Goal: Transaction & Acquisition: Obtain resource

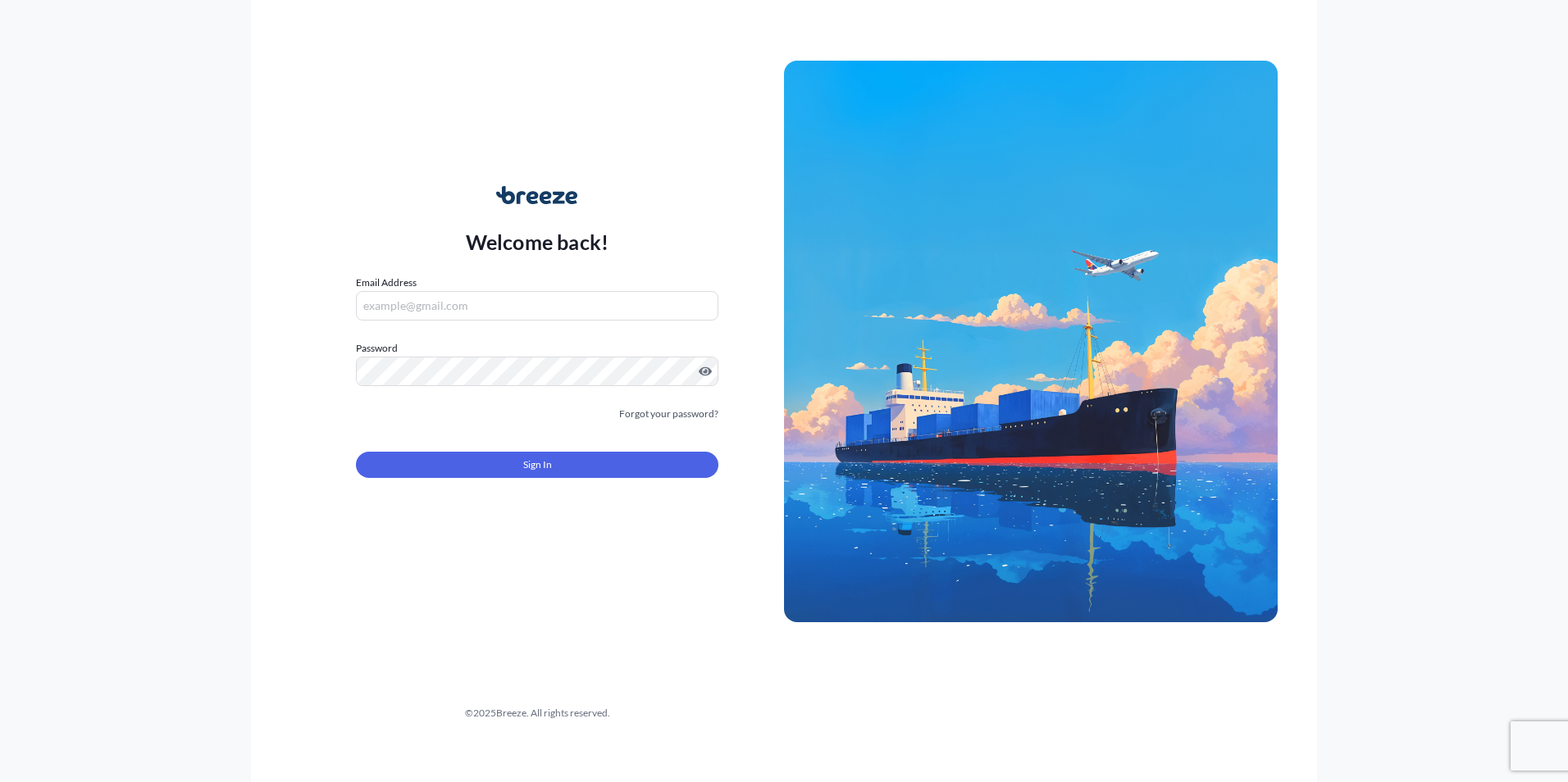
click at [499, 315] on input "Email Address" at bounding box center [537, 306] width 363 height 29
type input "[EMAIL_ADDRESS][DOMAIN_NAME]"
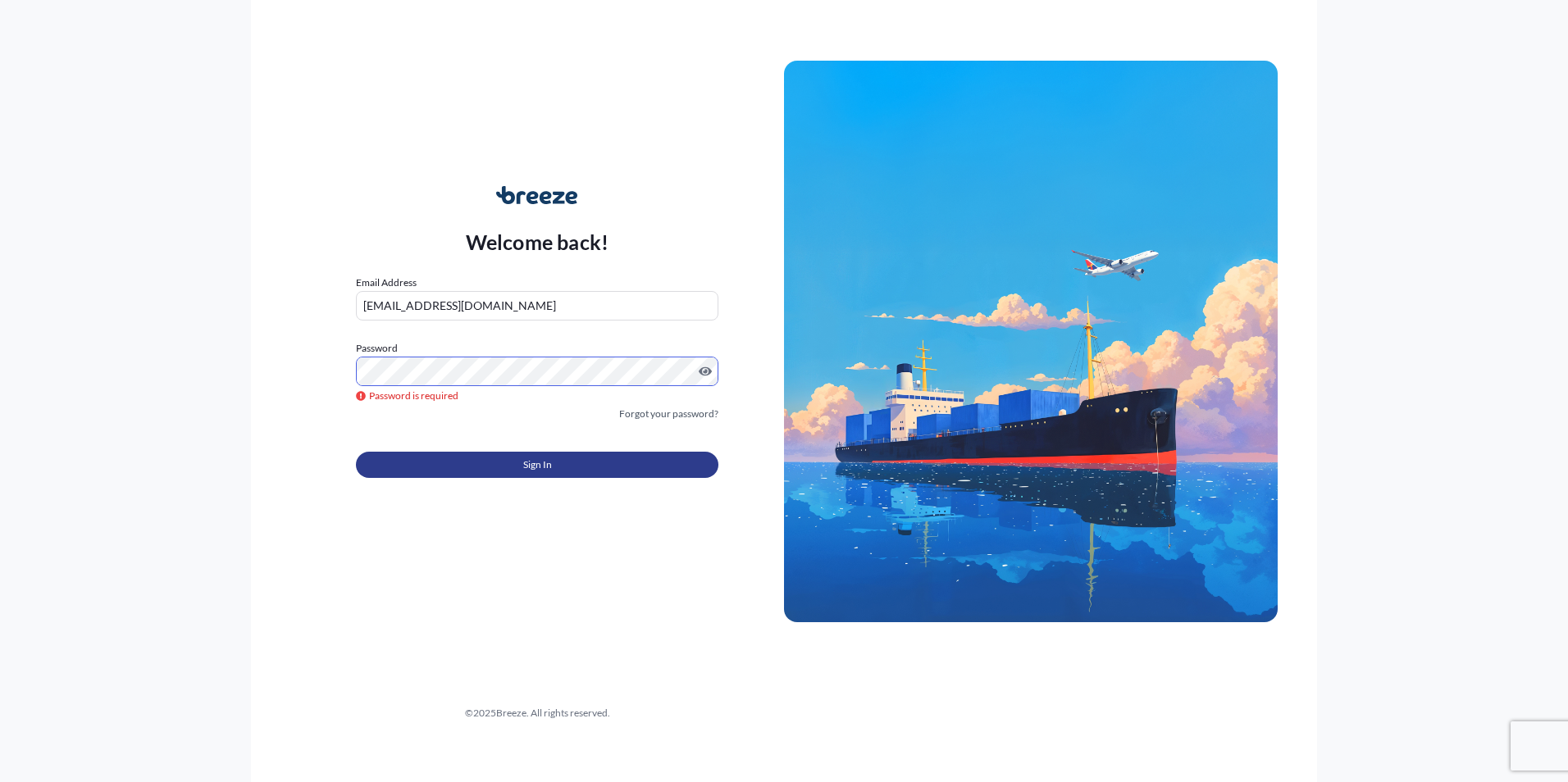
click at [472, 453] on button "Sign In" at bounding box center [537, 465] width 363 height 26
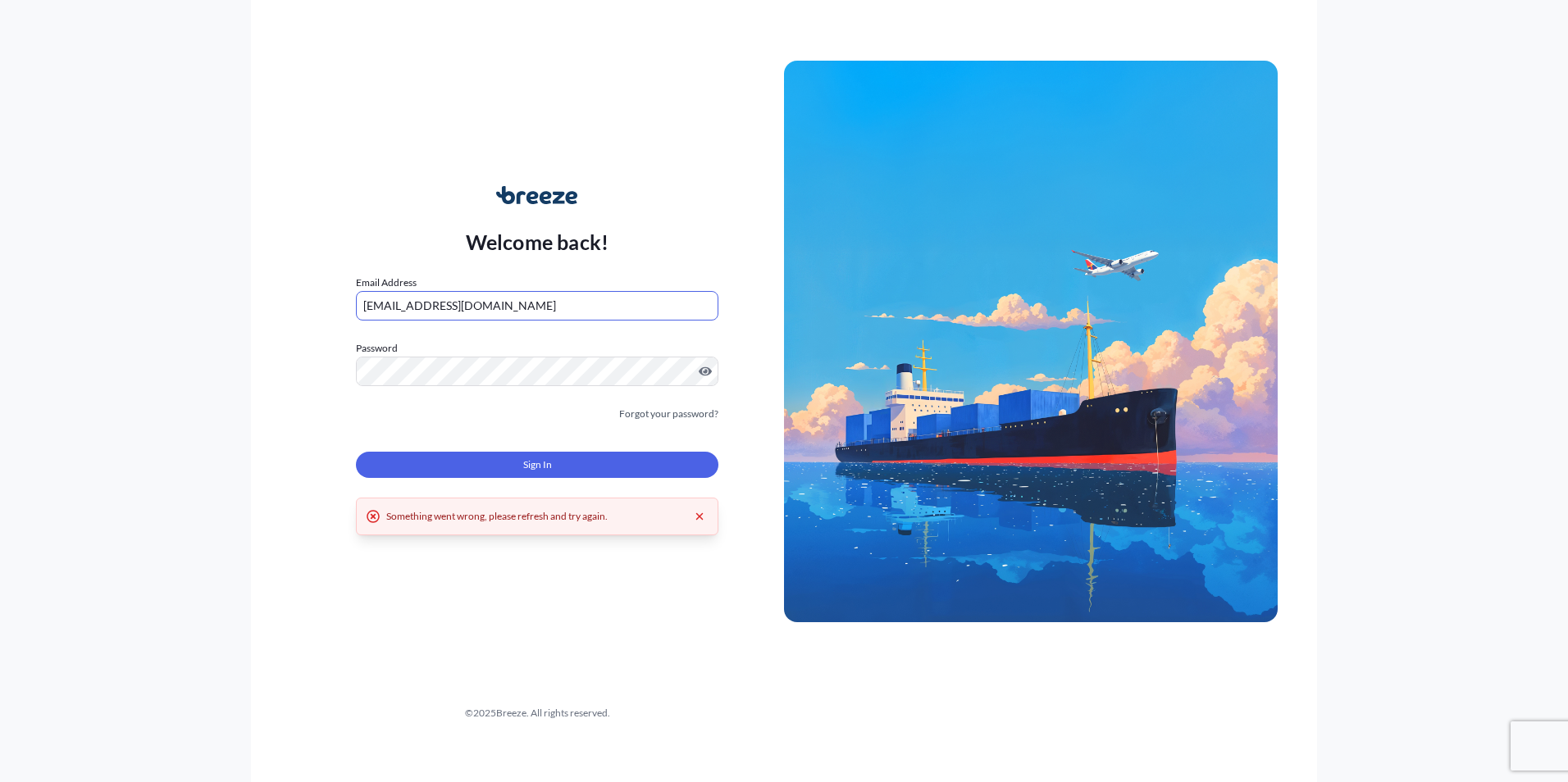
drag, startPoint x: 517, startPoint y: 308, endPoint x: 257, endPoint y: 302, distance: 260.1
click at [257, 302] on div "Welcome back! Email Address [EMAIL_ADDRESS][DOMAIN_NAME] Password Must include:…" at bounding box center [783, 391] width 1066 height 782
type input "[PERSON_NAME][EMAIL_ADDRESS][DOMAIN_NAME]"
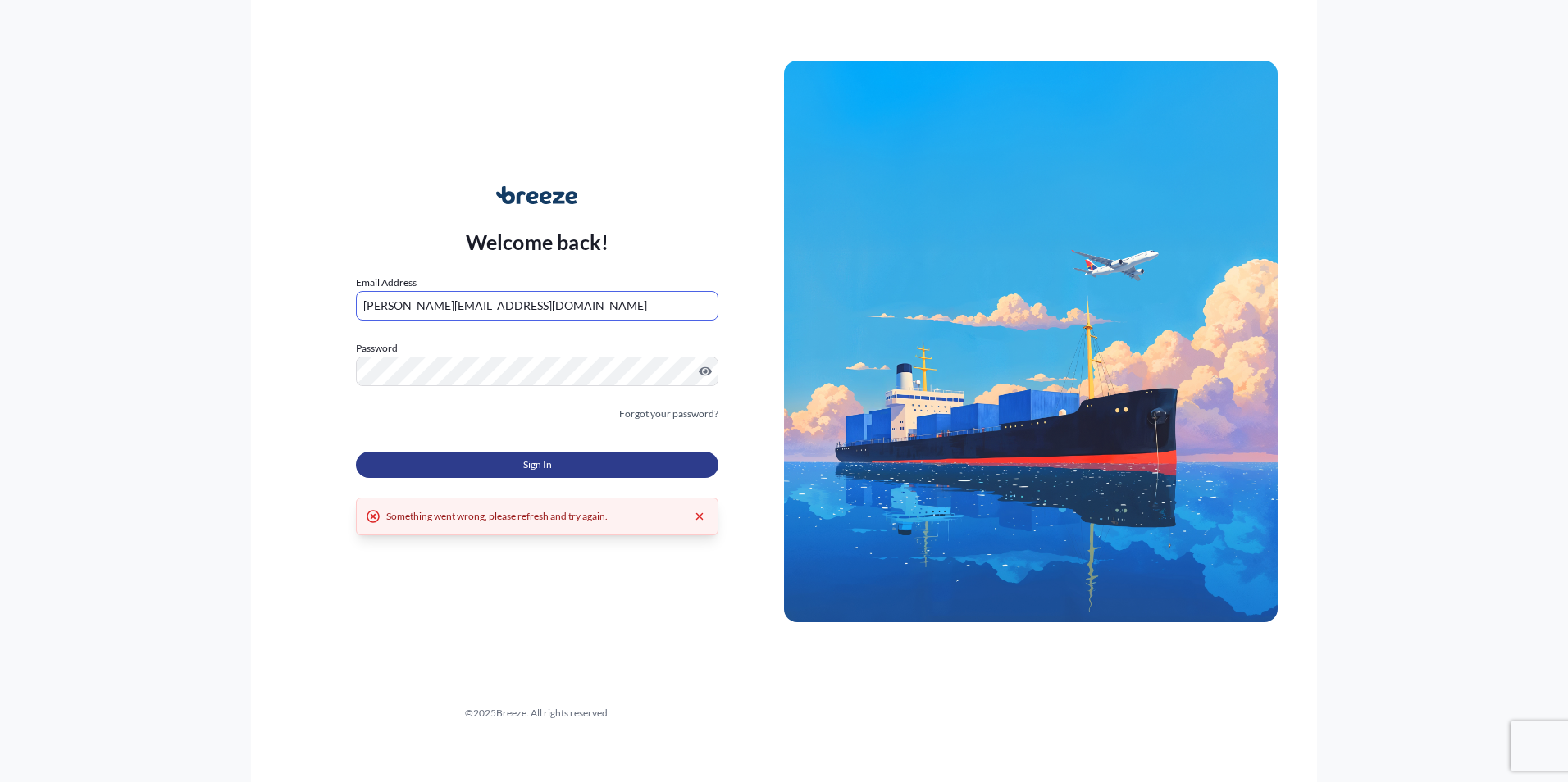
click at [510, 464] on button "Sign In" at bounding box center [537, 465] width 363 height 26
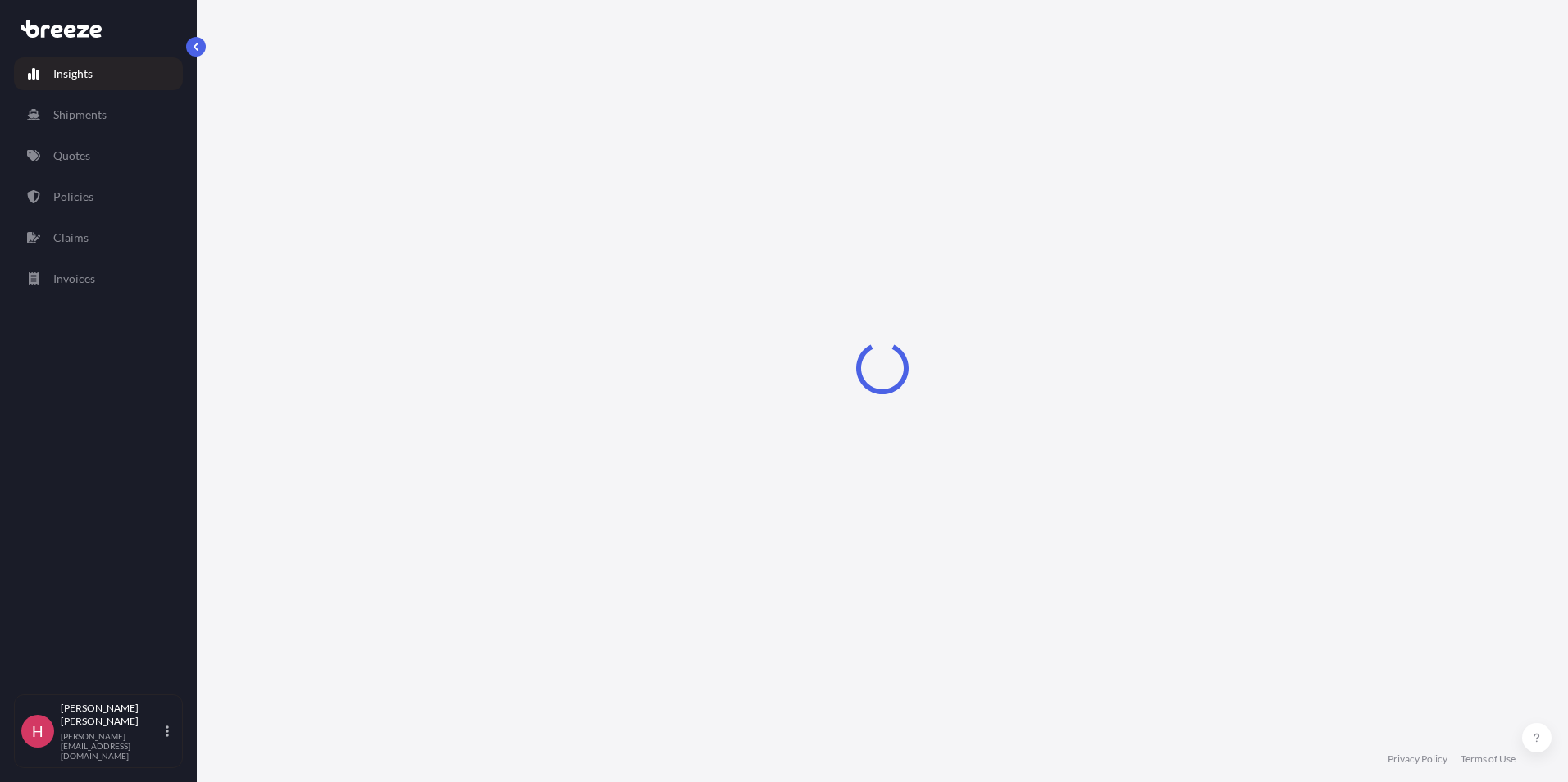
select select "2025"
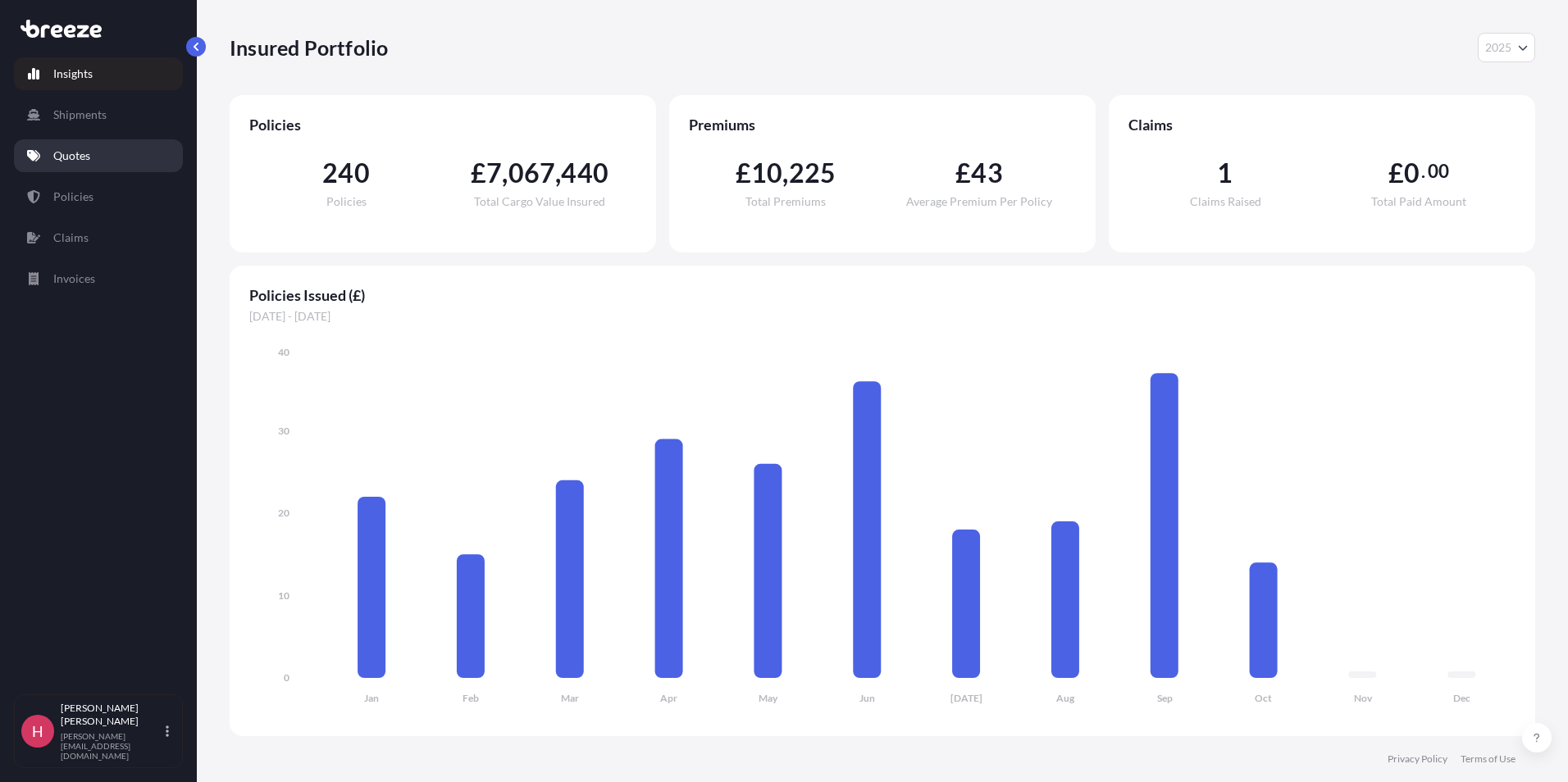
click at [98, 146] on link "Quotes" at bounding box center [98, 156] width 169 height 33
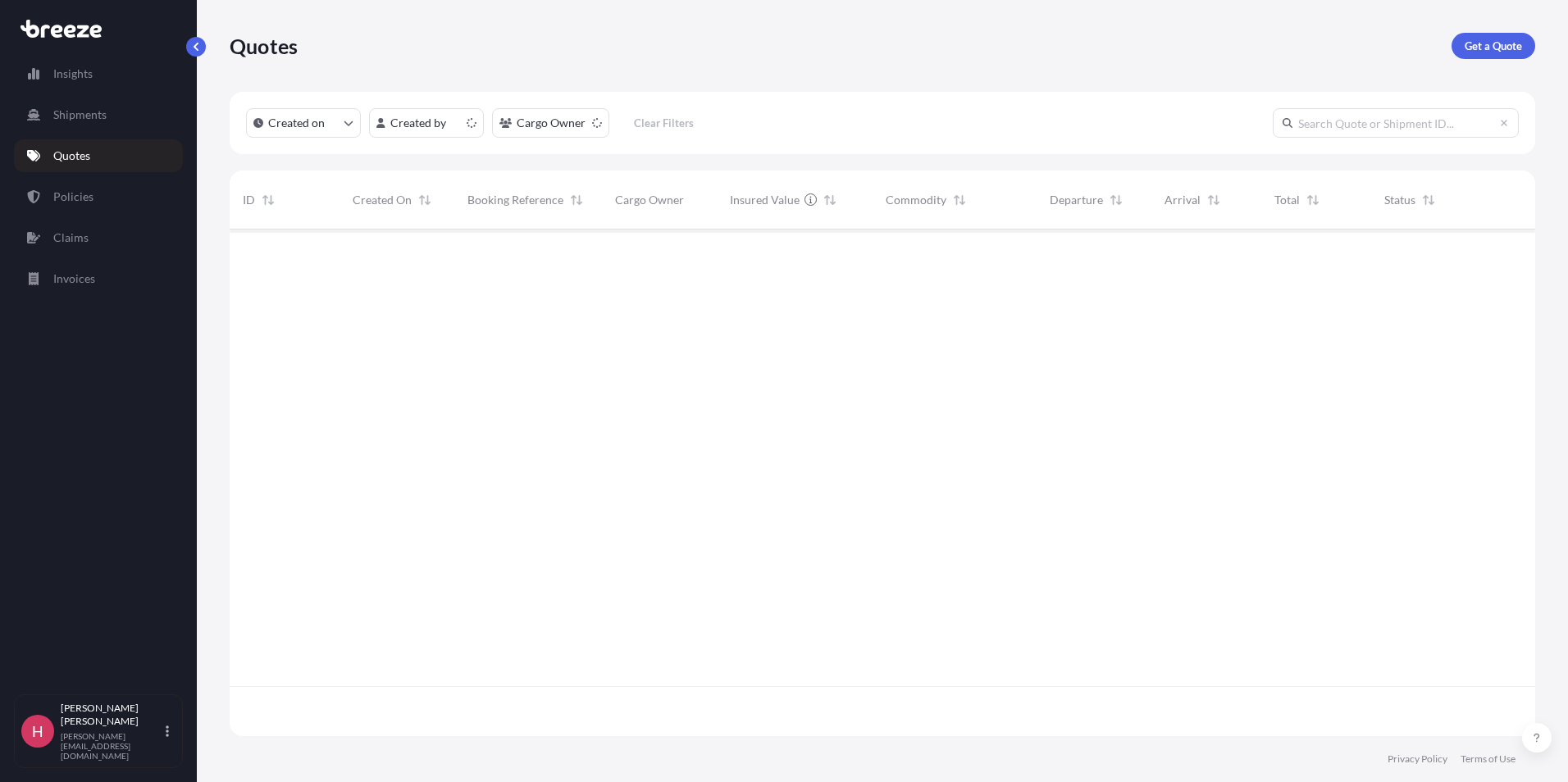
scroll to position [504, 1293]
click at [1486, 46] on p "Get a Quote" at bounding box center [1493, 45] width 57 height 16
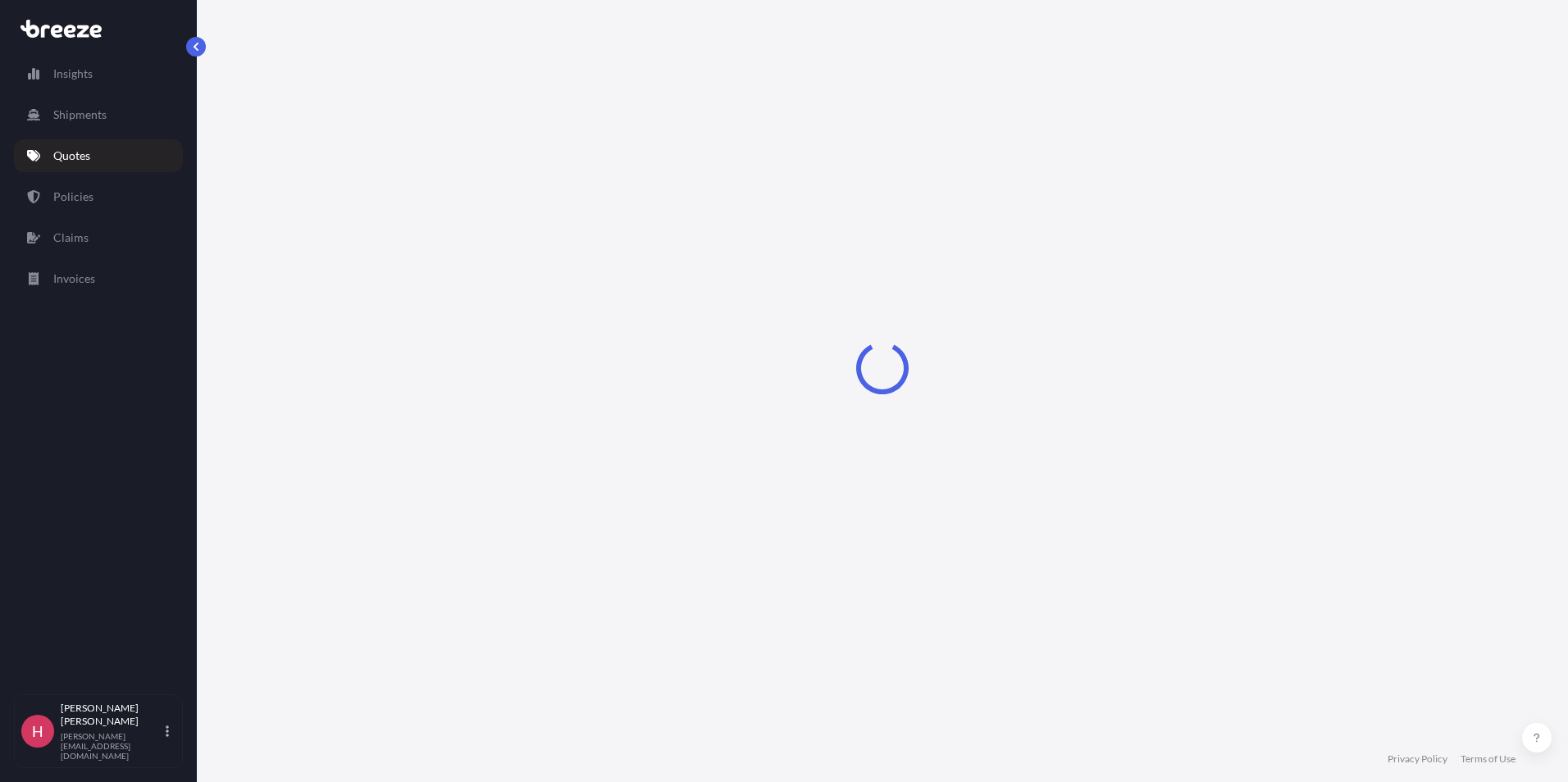
select select "Sea"
select select "1"
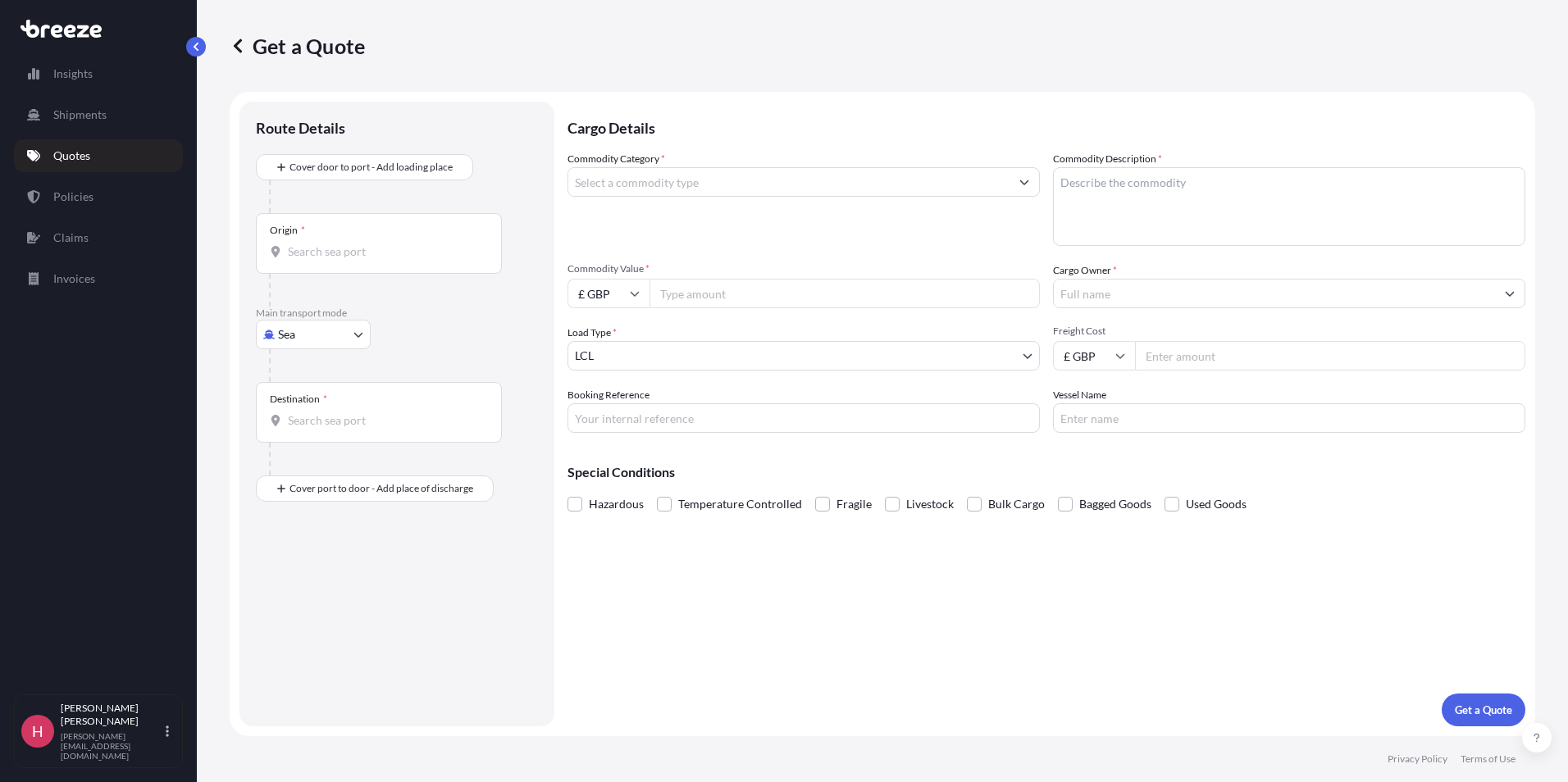
click at [298, 326] on body "Insights Shipments Quotes Policies Claims Invoices H Harvey Redman [EMAIL_ADDRE…" at bounding box center [784, 391] width 1568 height 782
click at [311, 427] on div "Road" at bounding box center [313, 436] width 101 height 29
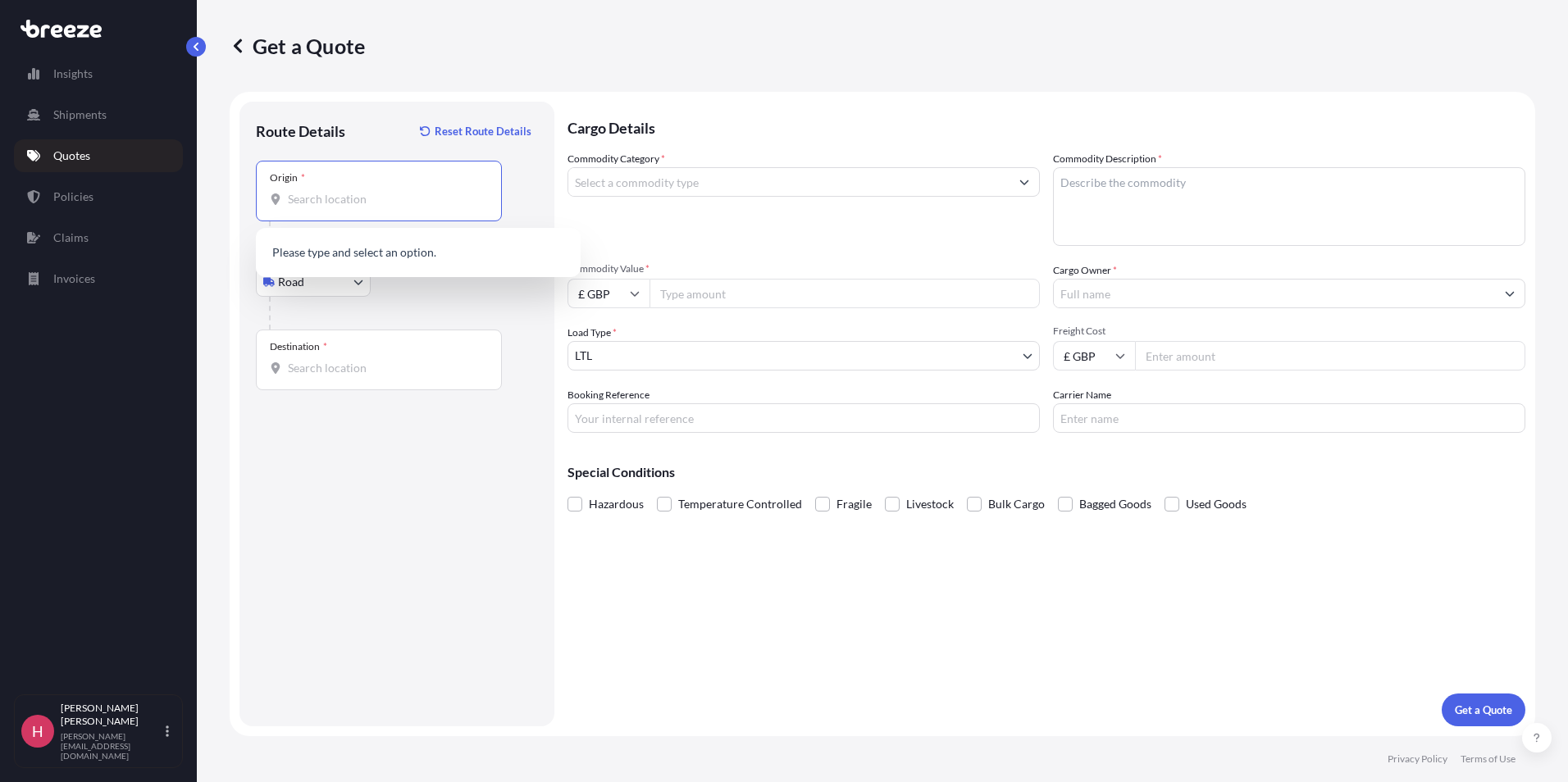
click at [325, 201] on input "Origin *" at bounding box center [384, 199] width 193 height 16
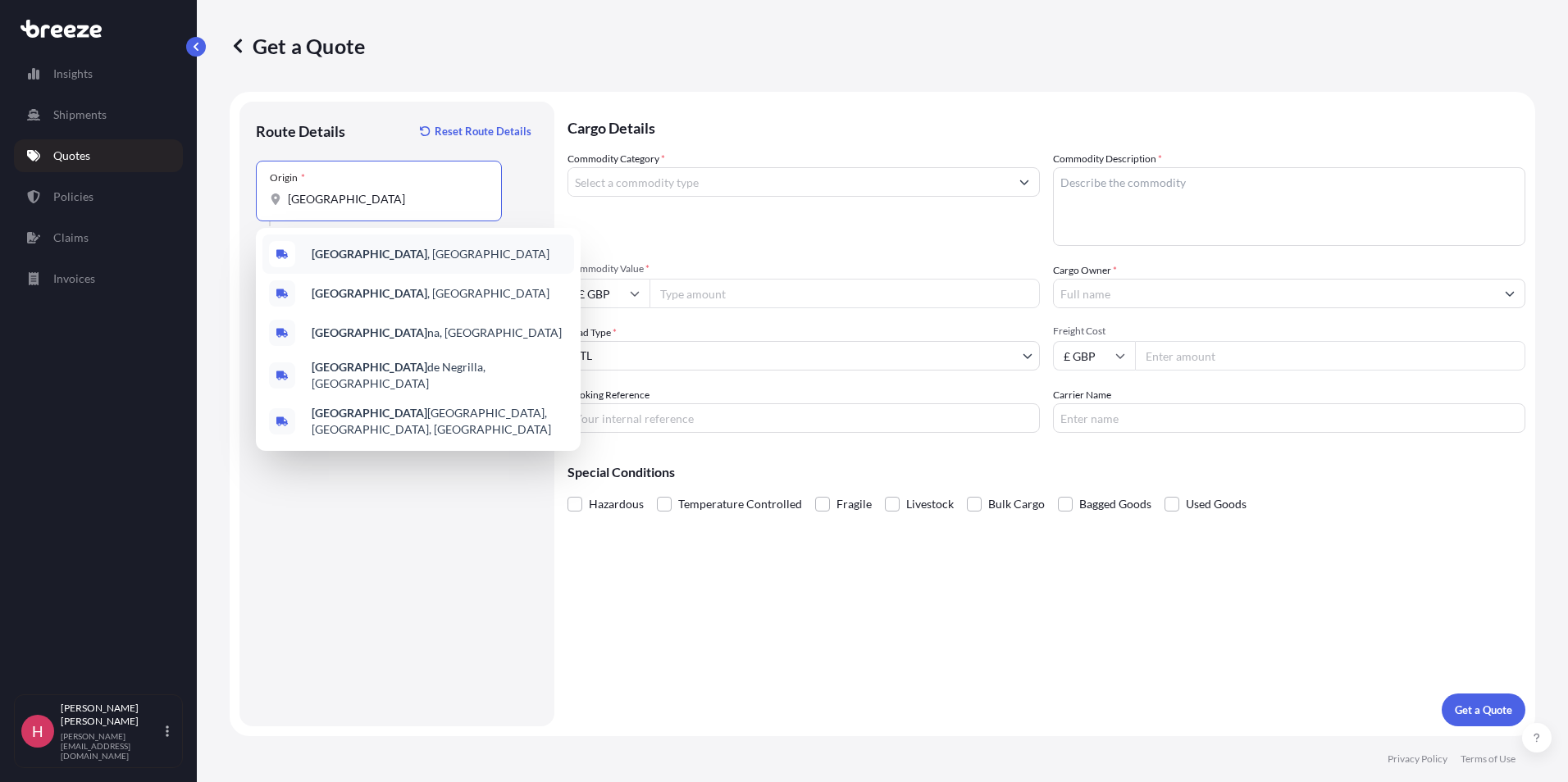
click at [350, 262] on span "[GEOGRAPHIC_DATA] , [GEOGRAPHIC_DATA]" at bounding box center [430, 254] width 238 height 16
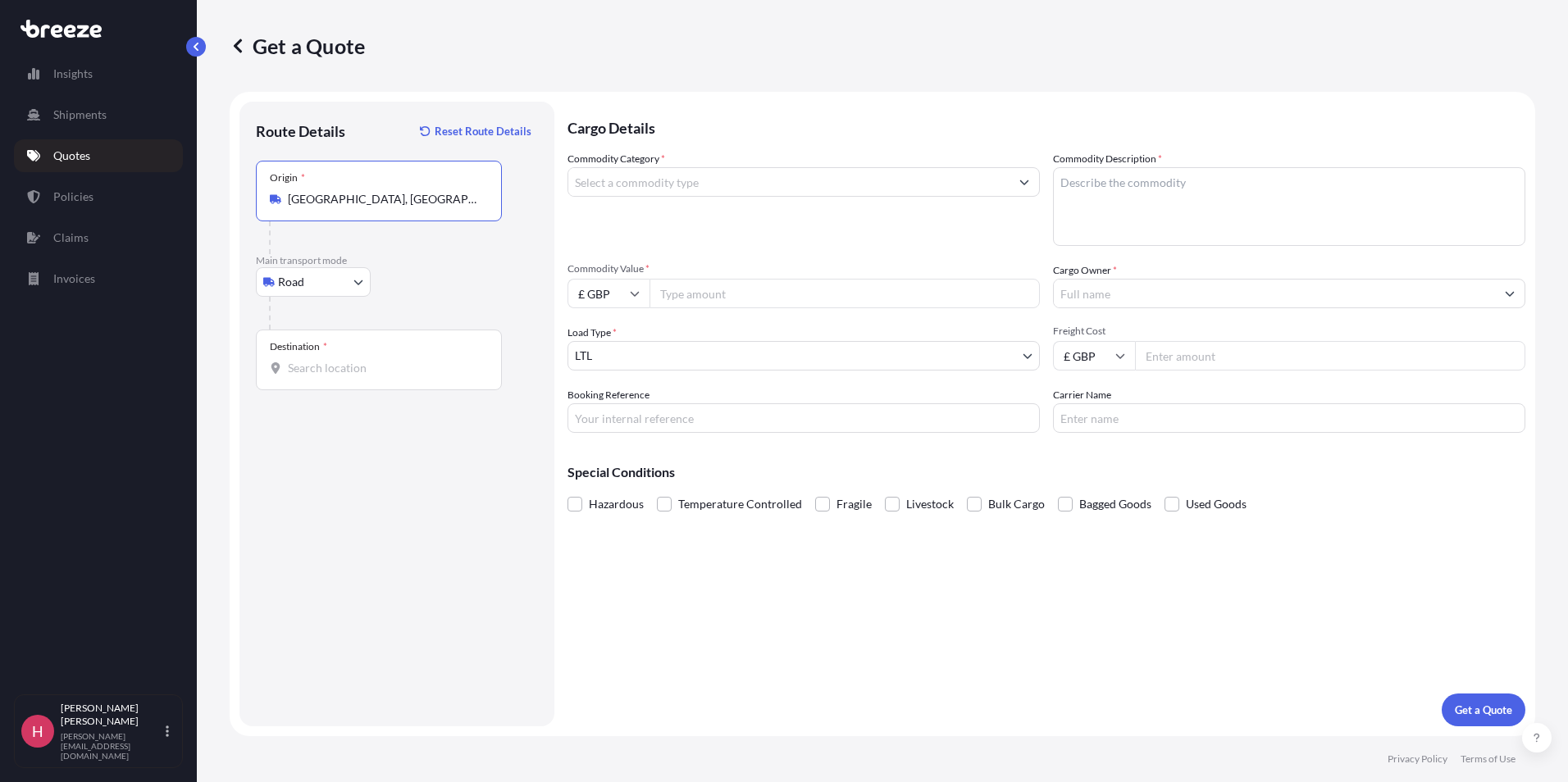
type input "[GEOGRAPHIC_DATA], [GEOGRAPHIC_DATA]"
click at [335, 384] on div "Destination *" at bounding box center [379, 360] width 246 height 61
click at [335, 376] on input "Destination *" at bounding box center [384, 368] width 193 height 16
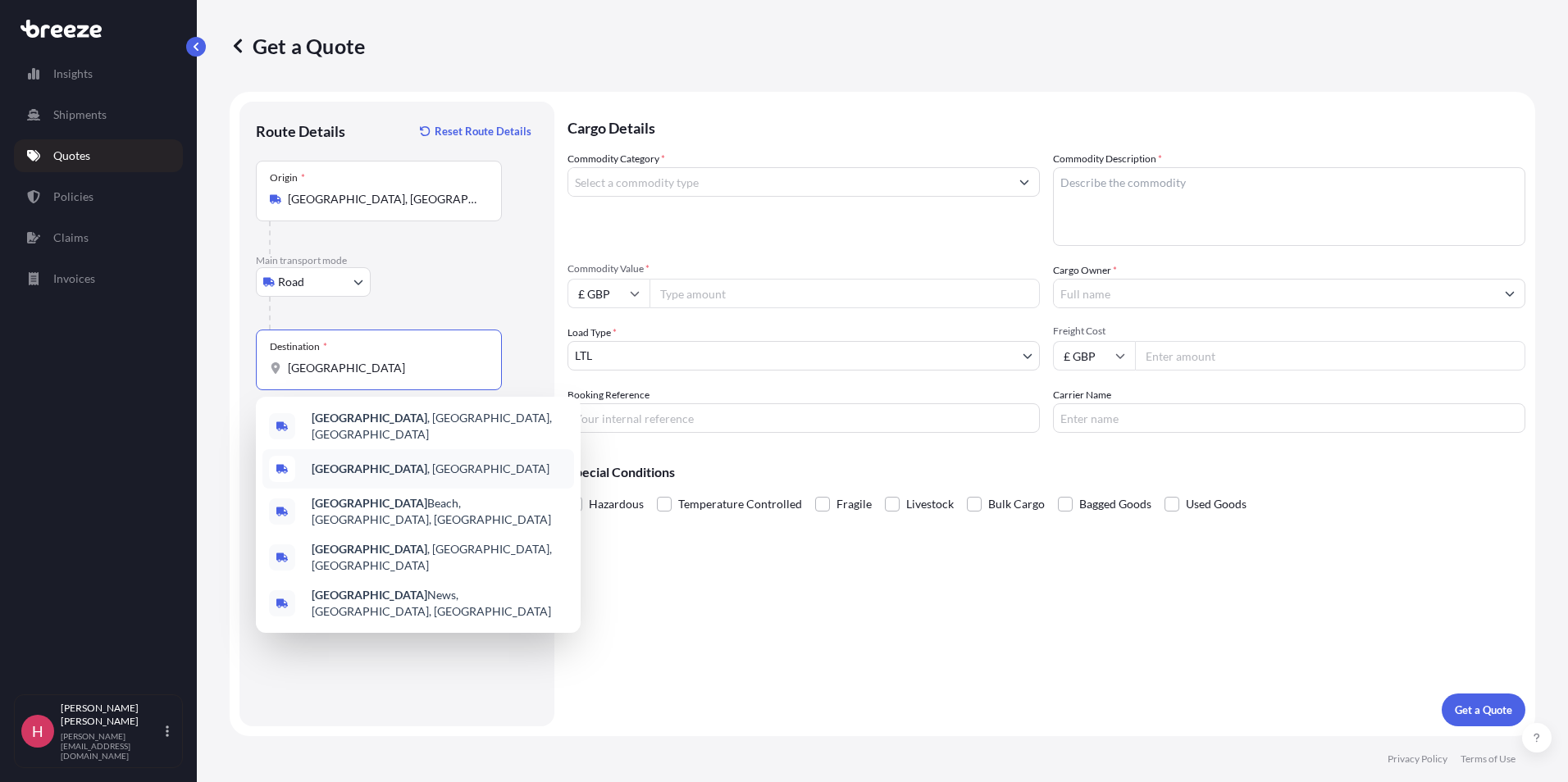
click at [358, 467] on span "[GEOGRAPHIC_DATA] , [GEOGRAPHIC_DATA]" at bounding box center [430, 468] width 238 height 16
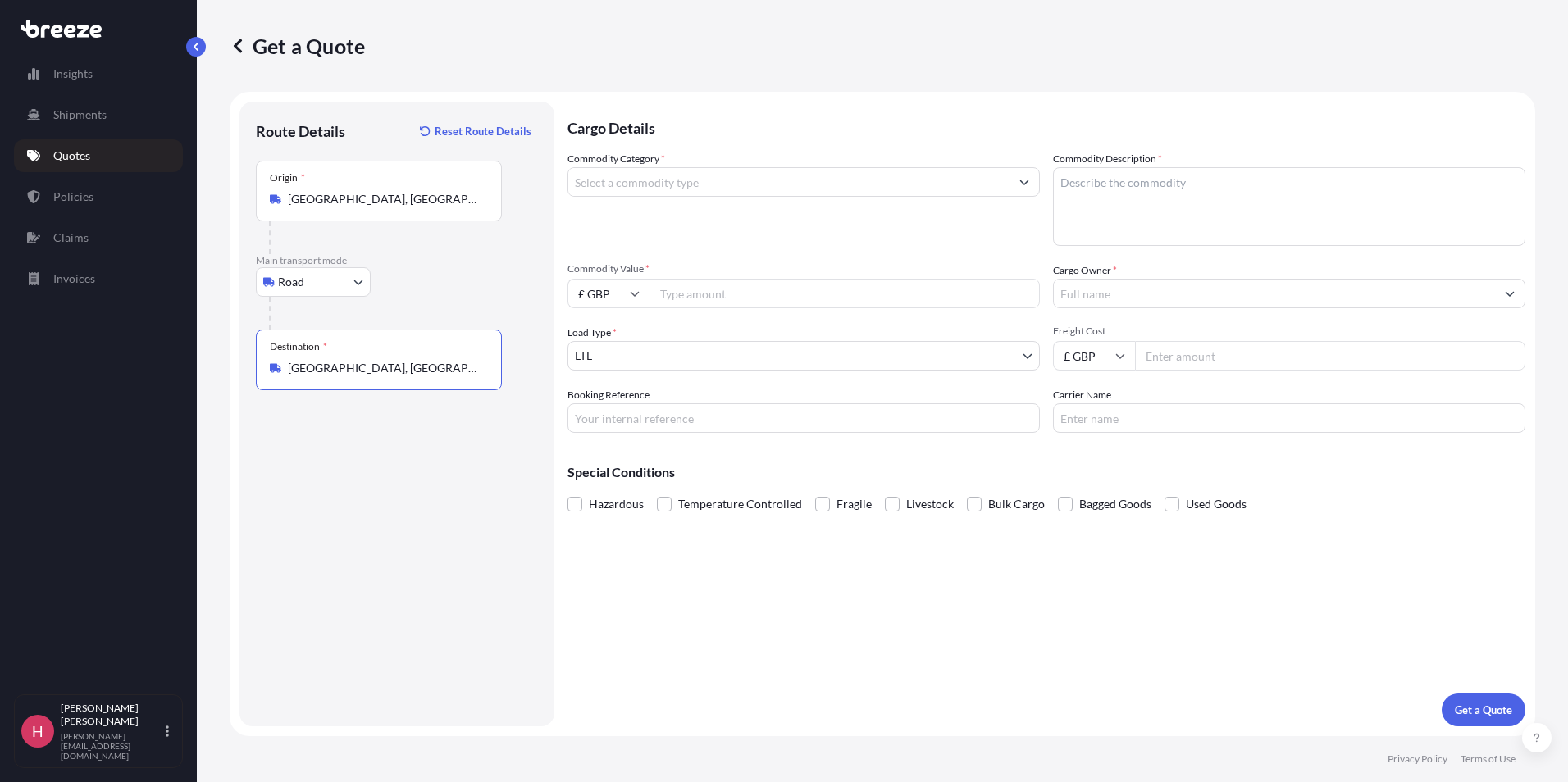
type input "[GEOGRAPHIC_DATA], [GEOGRAPHIC_DATA]"
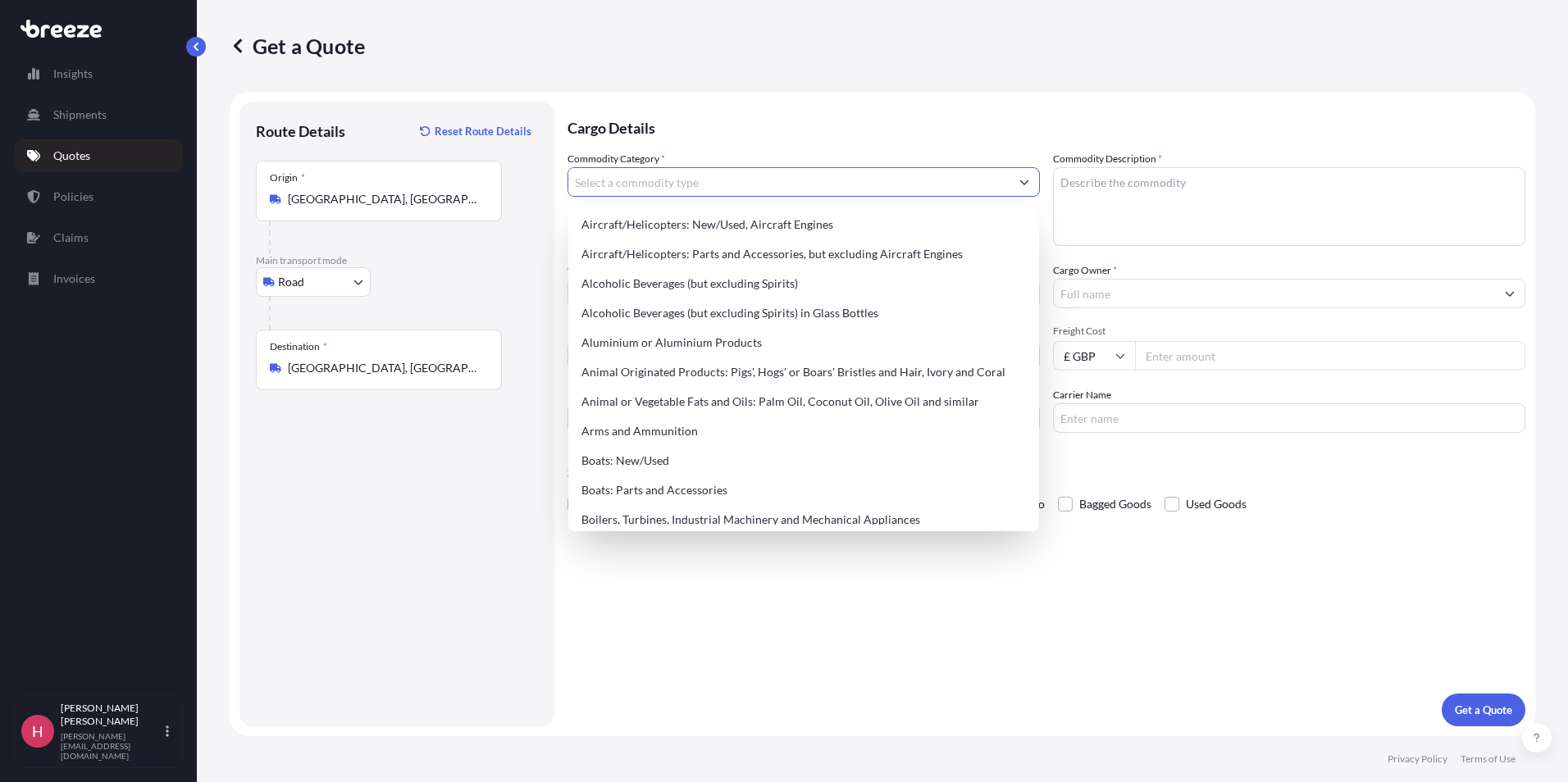
click at [637, 182] on input "Commodity Category *" at bounding box center [788, 182] width 441 height 29
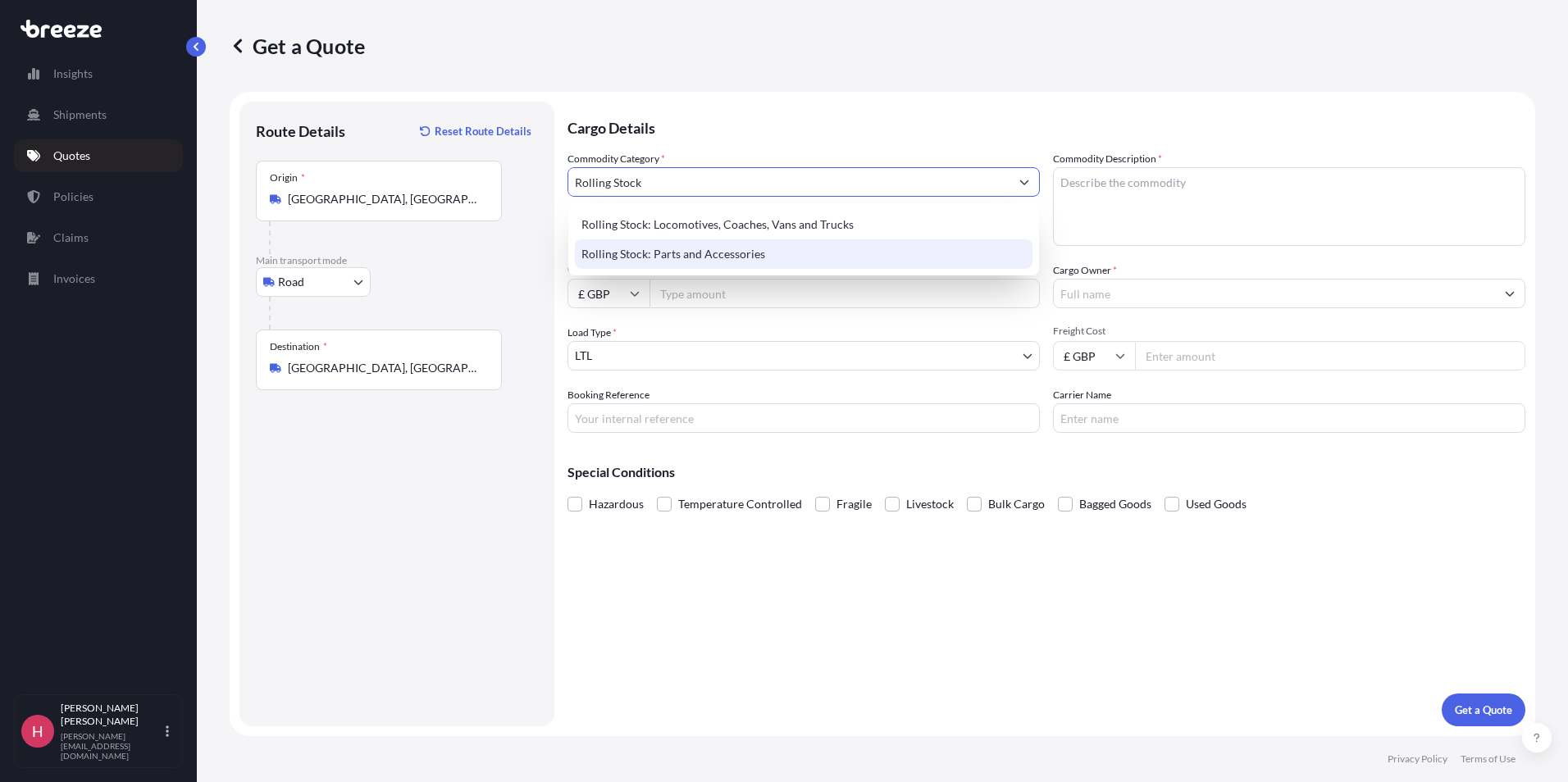
click at [702, 248] on div "Rolling Stock: Parts and Accessories" at bounding box center [804, 254] width 458 height 29
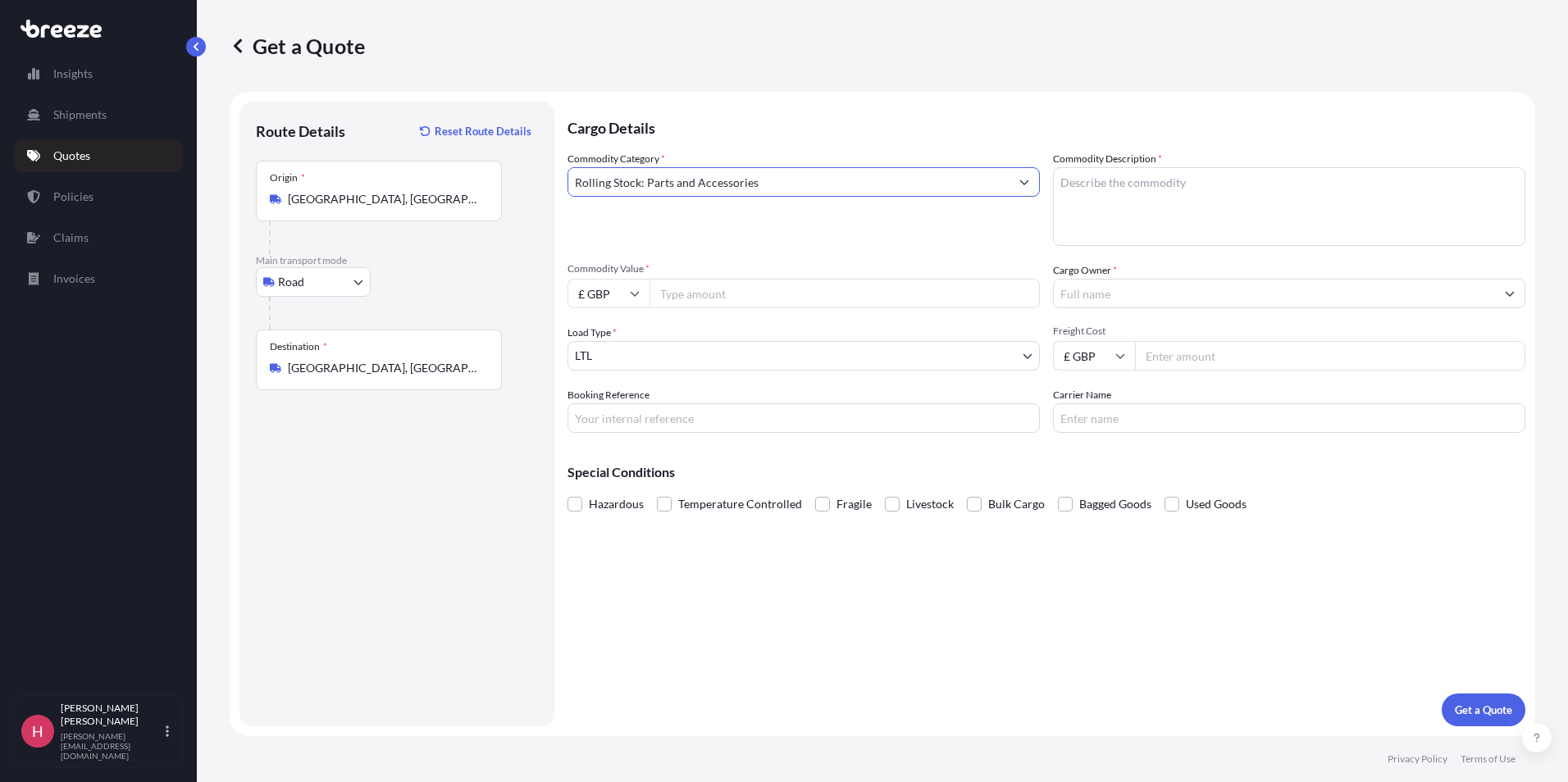
type input "Rolling Stock: Parts and Accessories"
click at [1070, 179] on textarea "Commodity Description *" at bounding box center [1289, 206] width 473 height 79
type textarea "Rail Parts"
click at [698, 296] on input "Commodity Value *" at bounding box center [845, 294] width 390 height 29
type input "5532.8"
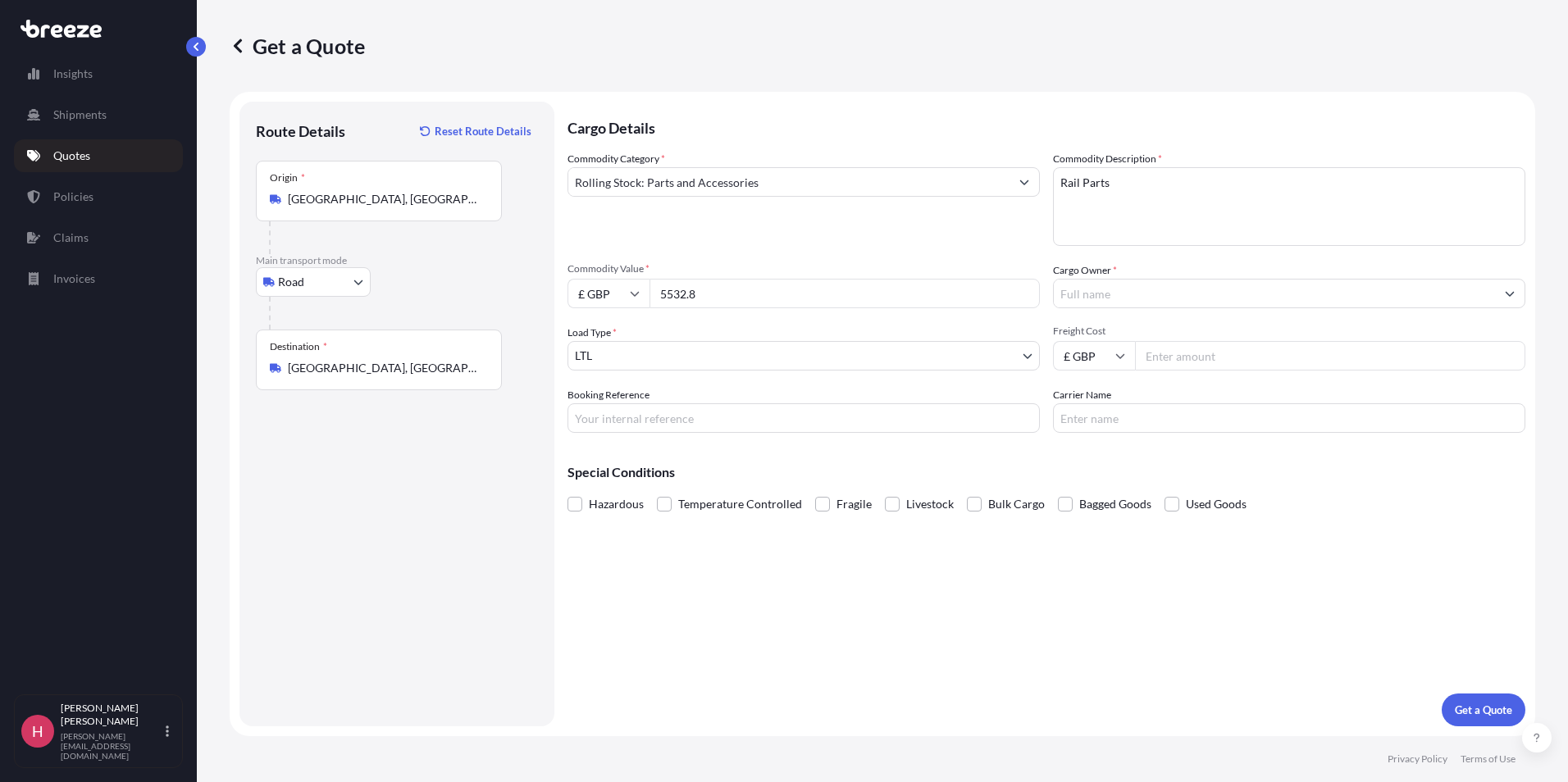
click at [638, 297] on icon at bounding box center [634, 293] width 10 height 10
click at [606, 343] on div "€ EUR" at bounding box center [608, 339] width 69 height 31
type input "€ EUR"
click at [1115, 297] on input "Cargo Owner *" at bounding box center [1274, 294] width 441 height 29
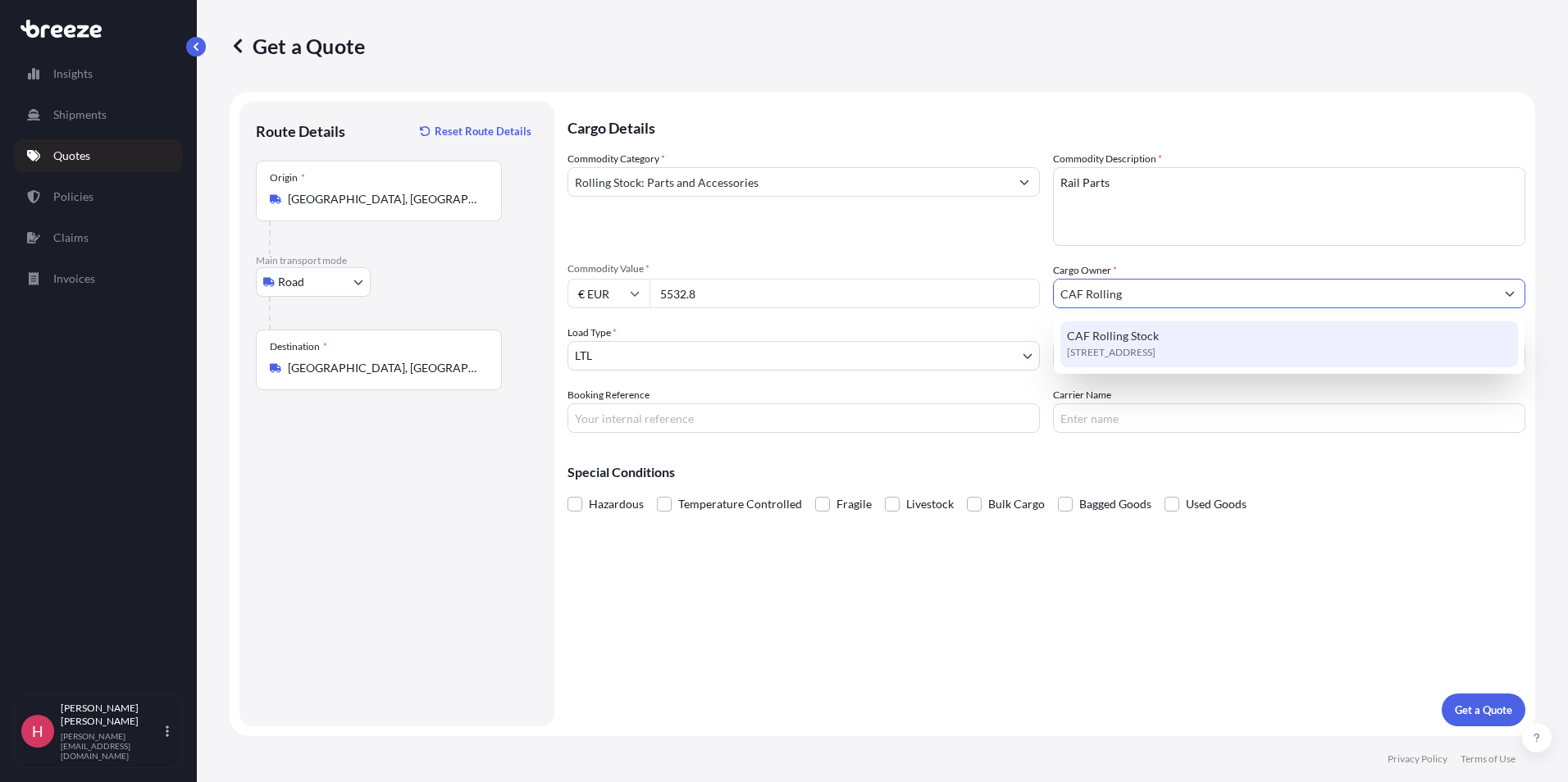
click at [1155, 351] on span "[STREET_ADDRESS]" at bounding box center [1111, 352] width 88 height 16
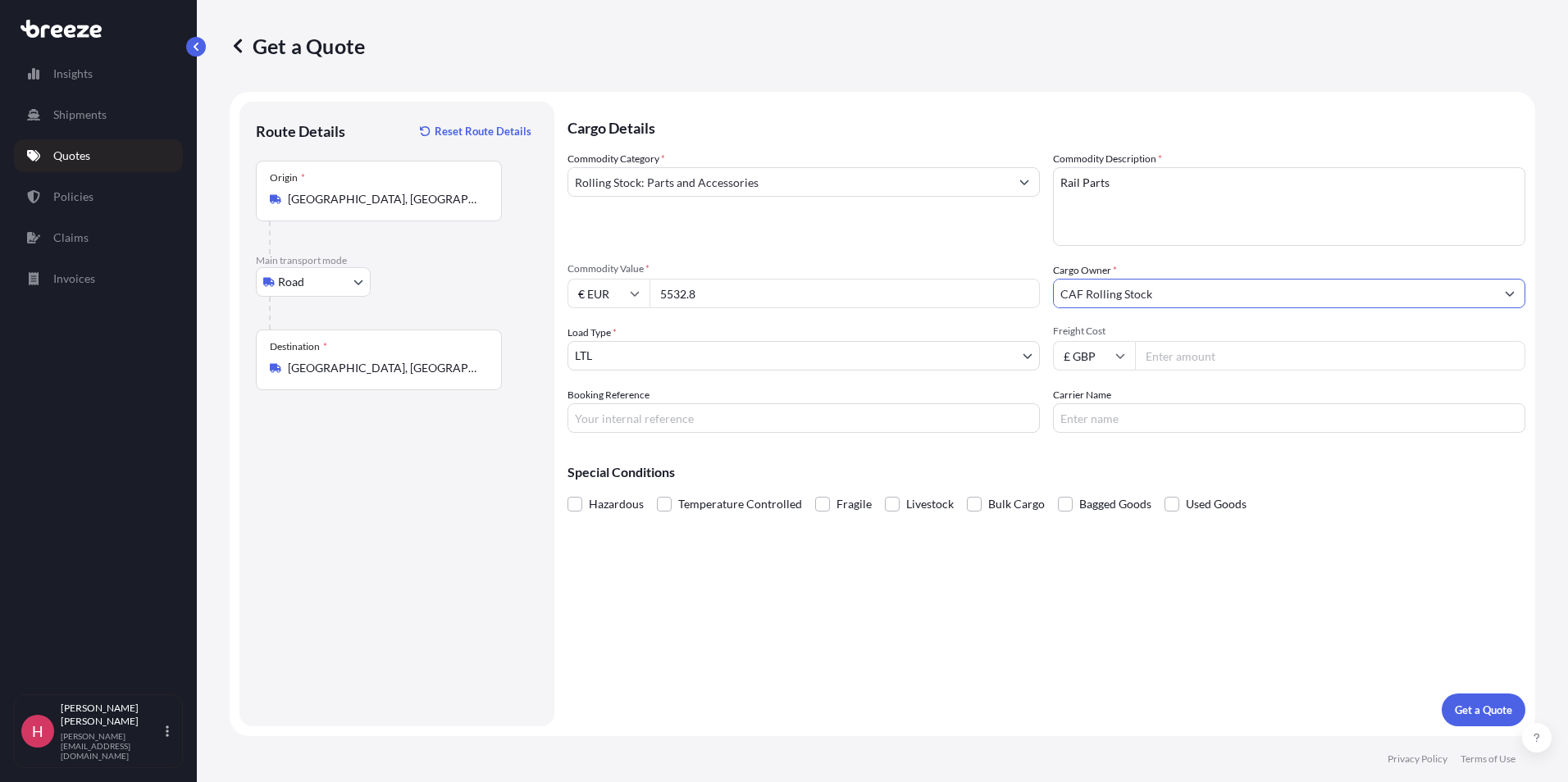
type input "CAF Rolling Stock"
click at [632, 411] on input "Booking Reference" at bounding box center [803, 418] width 473 height 29
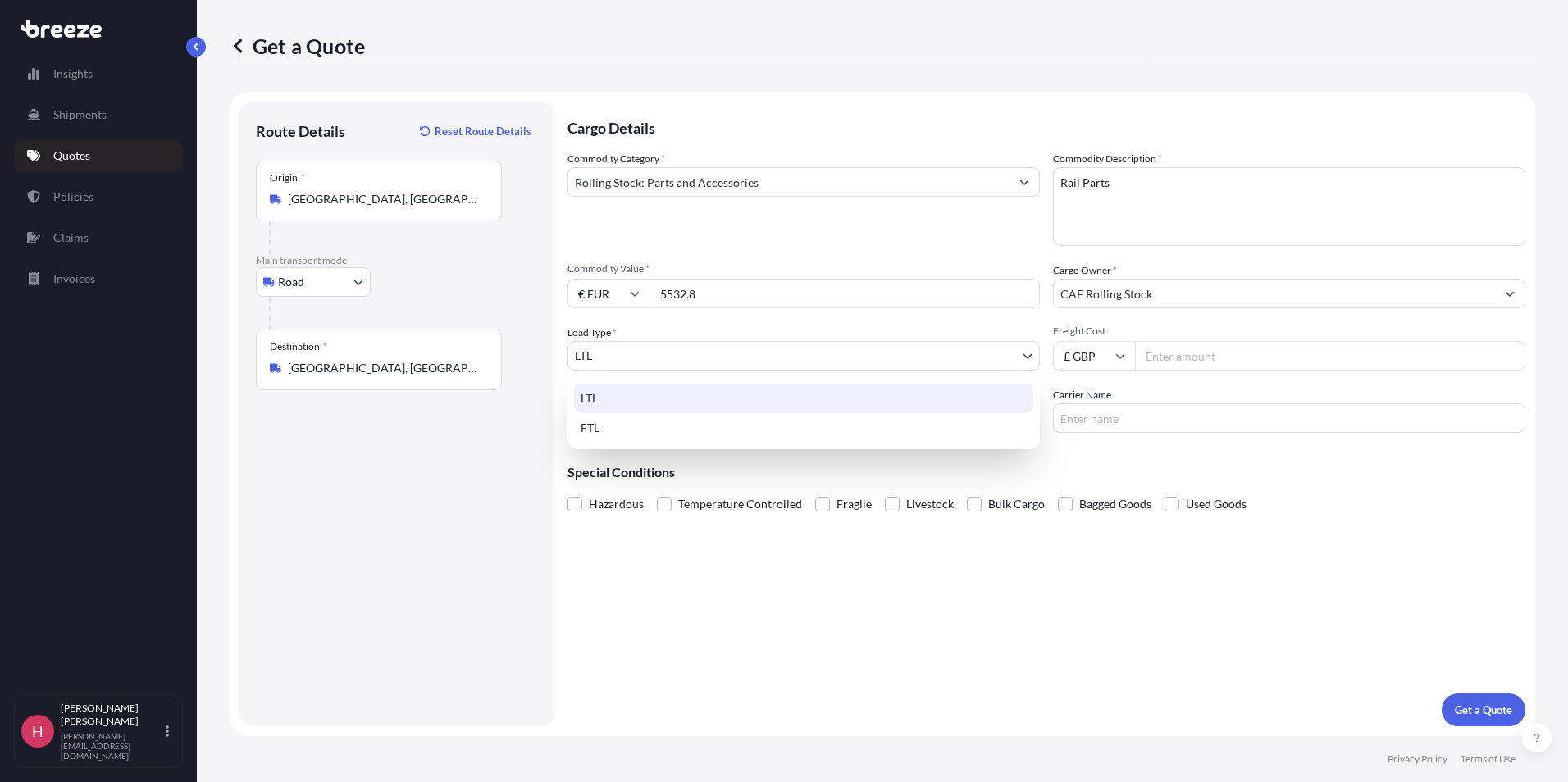
click at [658, 355] on body "15 options available. 13 options available. 9 options available. 1 option avail…" at bounding box center [784, 391] width 1568 height 782
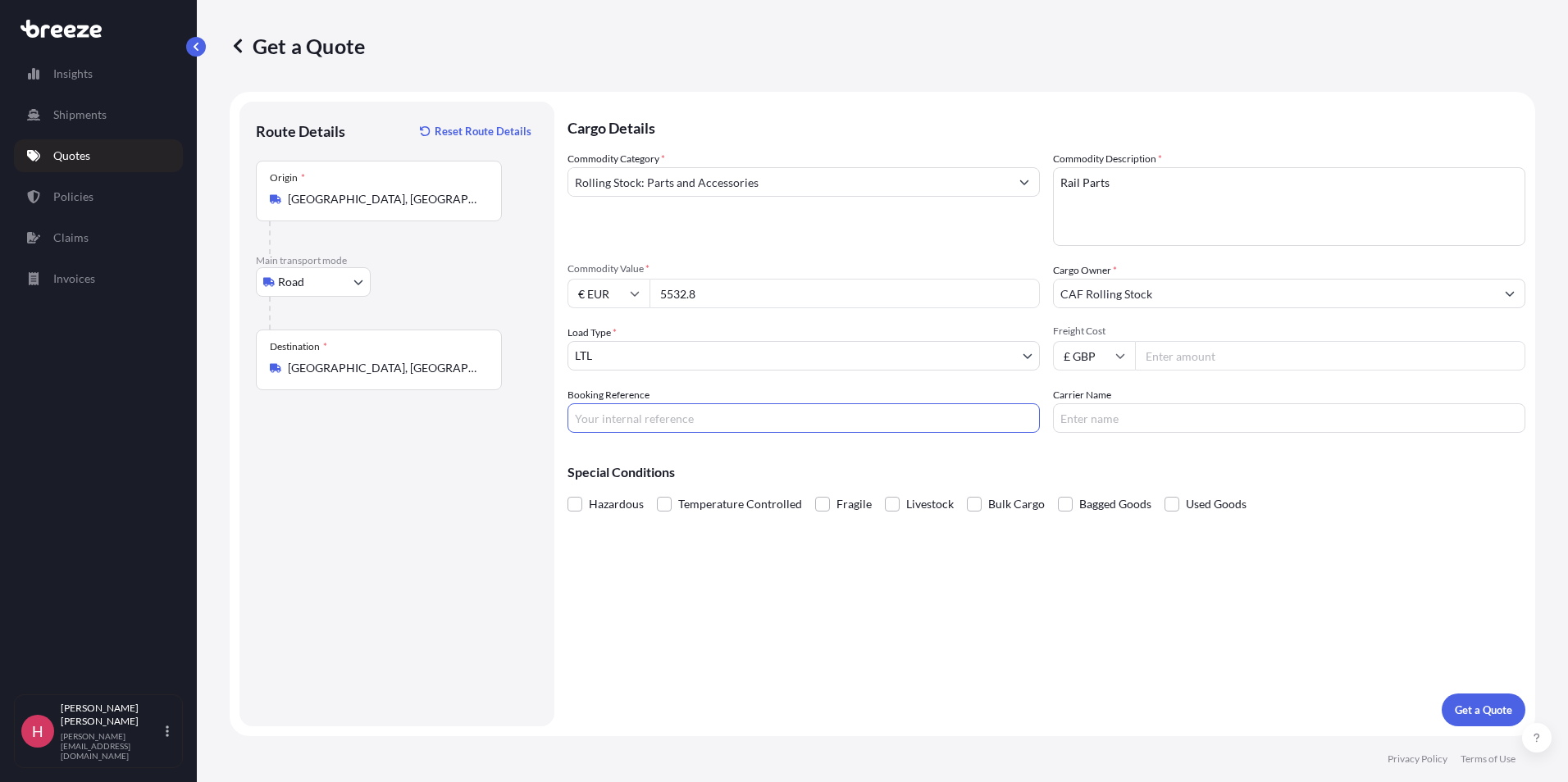
click at [648, 425] on input "Booking Reference" at bounding box center [803, 418] width 473 height 29
click at [663, 355] on body "Insights Shipments Quotes Policies Claims Invoices H Harvey Redman [EMAIL_ADDRE…" at bounding box center [784, 391] width 1568 height 782
click at [664, 354] on body "Insights Shipments Quotes Policies Claims Invoices H Harvey Redman [EMAIL_ADDRE…" at bounding box center [784, 391] width 1568 height 782
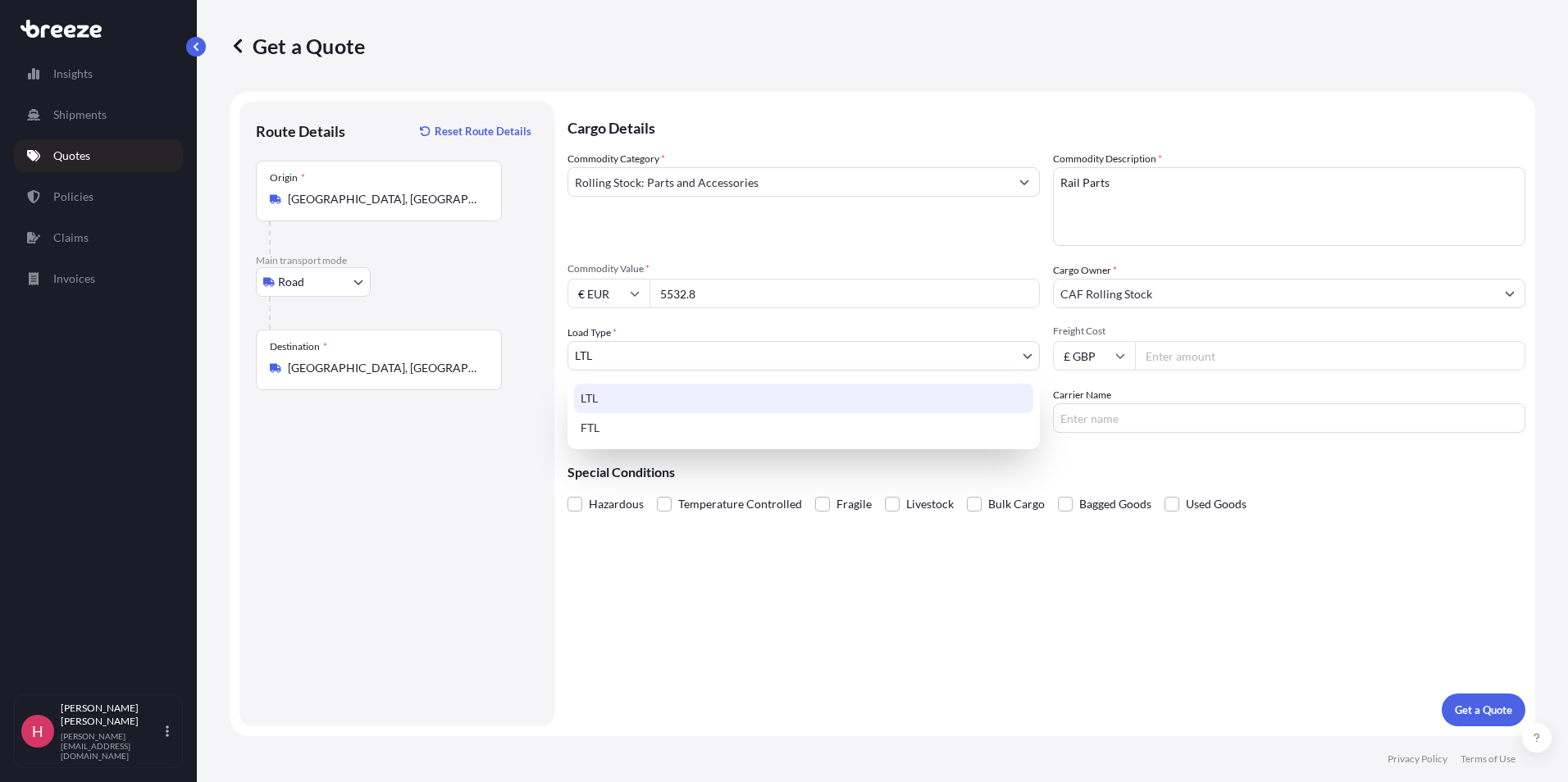
click at [663, 354] on body "Insights Shipments Quotes Policies Claims Invoices H Harvey Redman [EMAIL_ADDRE…" at bounding box center [784, 391] width 1568 height 782
click at [631, 426] on div "FTL" at bounding box center [804, 428] width 460 height 29
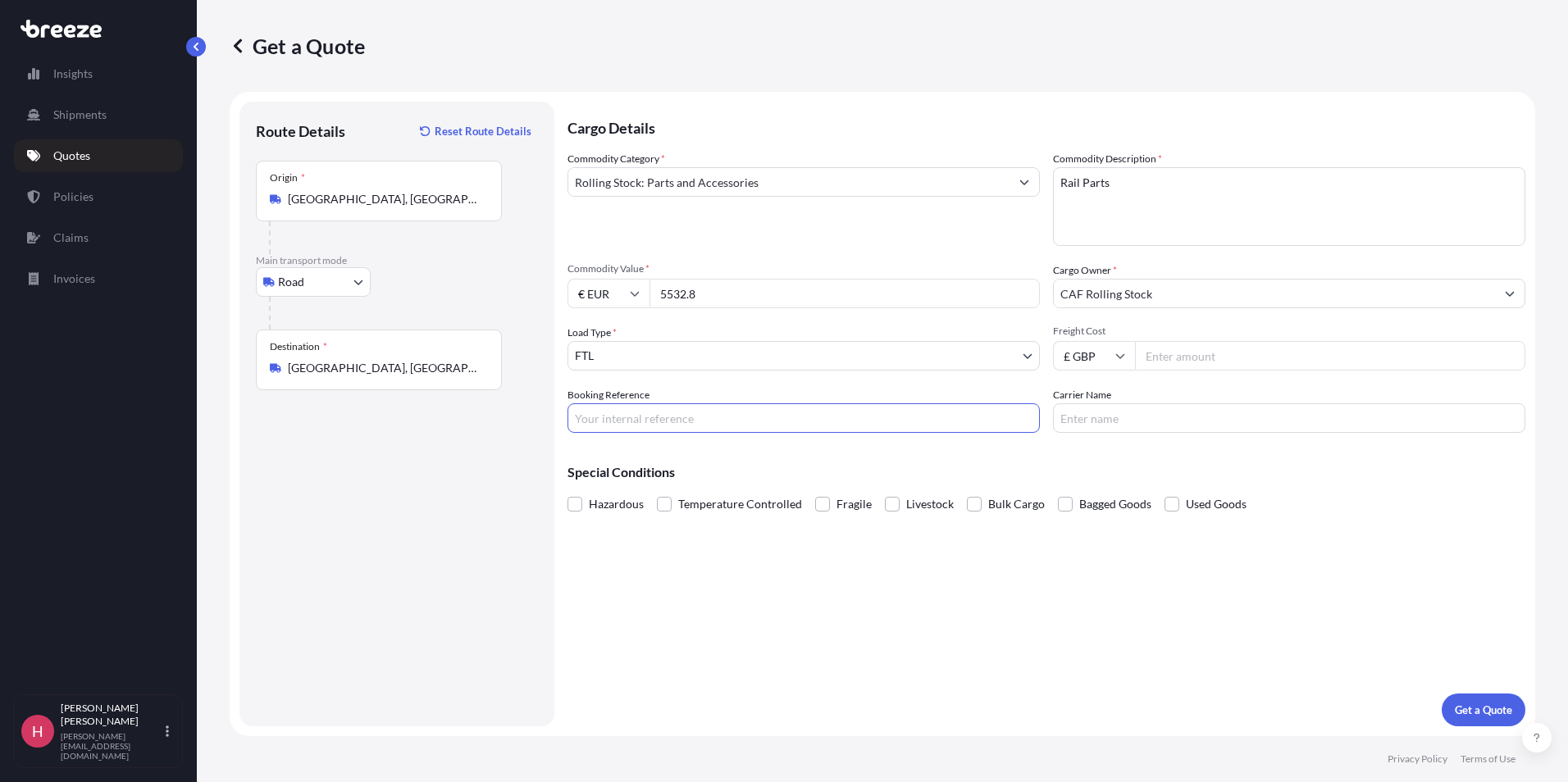
click at [632, 405] on input "Booking Reference" at bounding box center [803, 418] width 473 height 29
type input "HI86268"
click at [1153, 358] on input "Freight Cost" at bounding box center [1330, 355] width 390 height 29
click at [1110, 413] on input "Carrier Name" at bounding box center [1289, 418] width 473 height 29
click at [1172, 345] on input "Freight Cost" at bounding box center [1330, 355] width 390 height 29
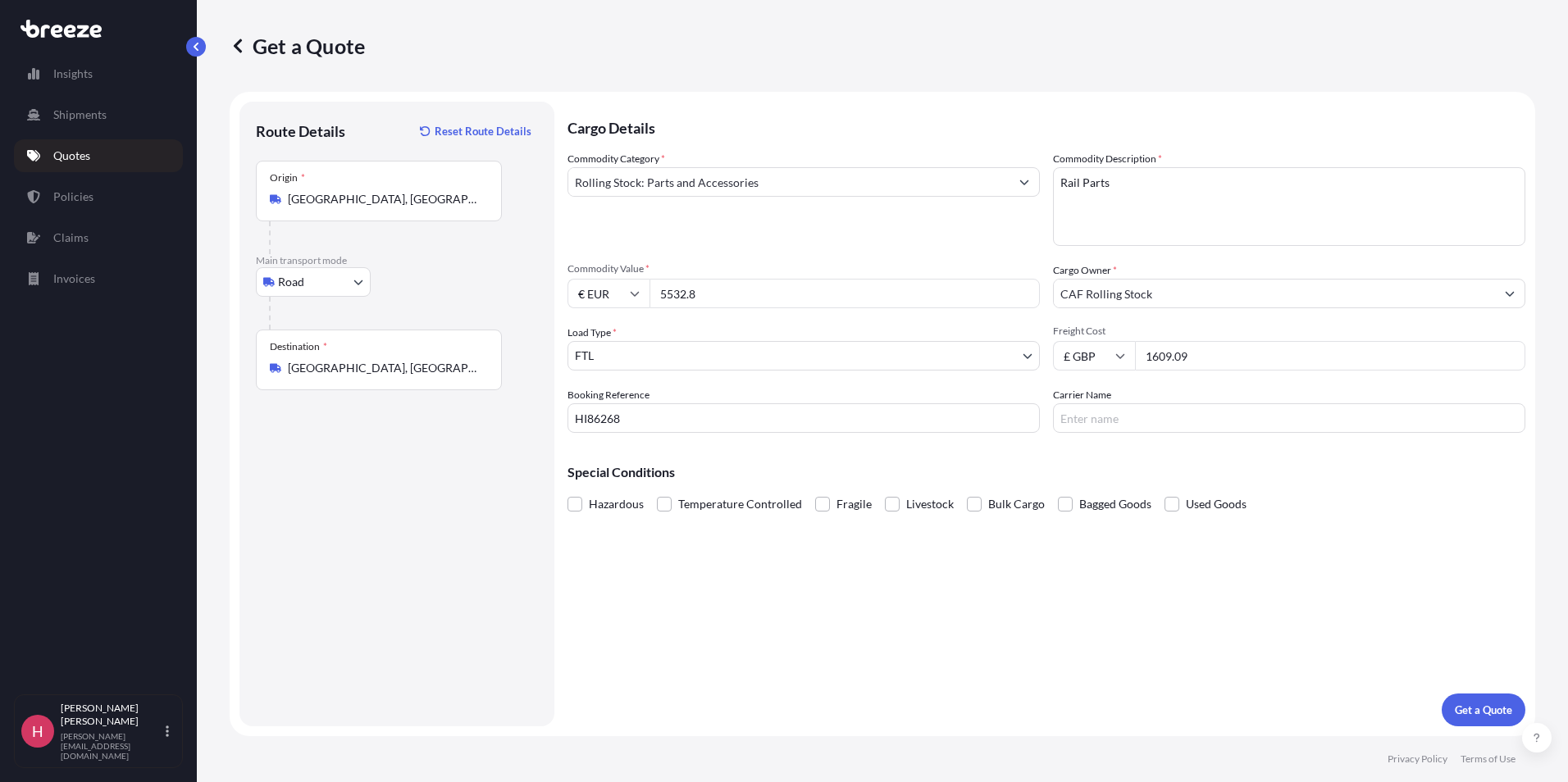
type input "1609.09"
click at [1104, 427] on input "Carrier Name" at bounding box center [1289, 418] width 473 height 29
type input "Trafertir"
click at [1474, 707] on p "Get a Quote" at bounding box center [1484, 709] width 57 height 16
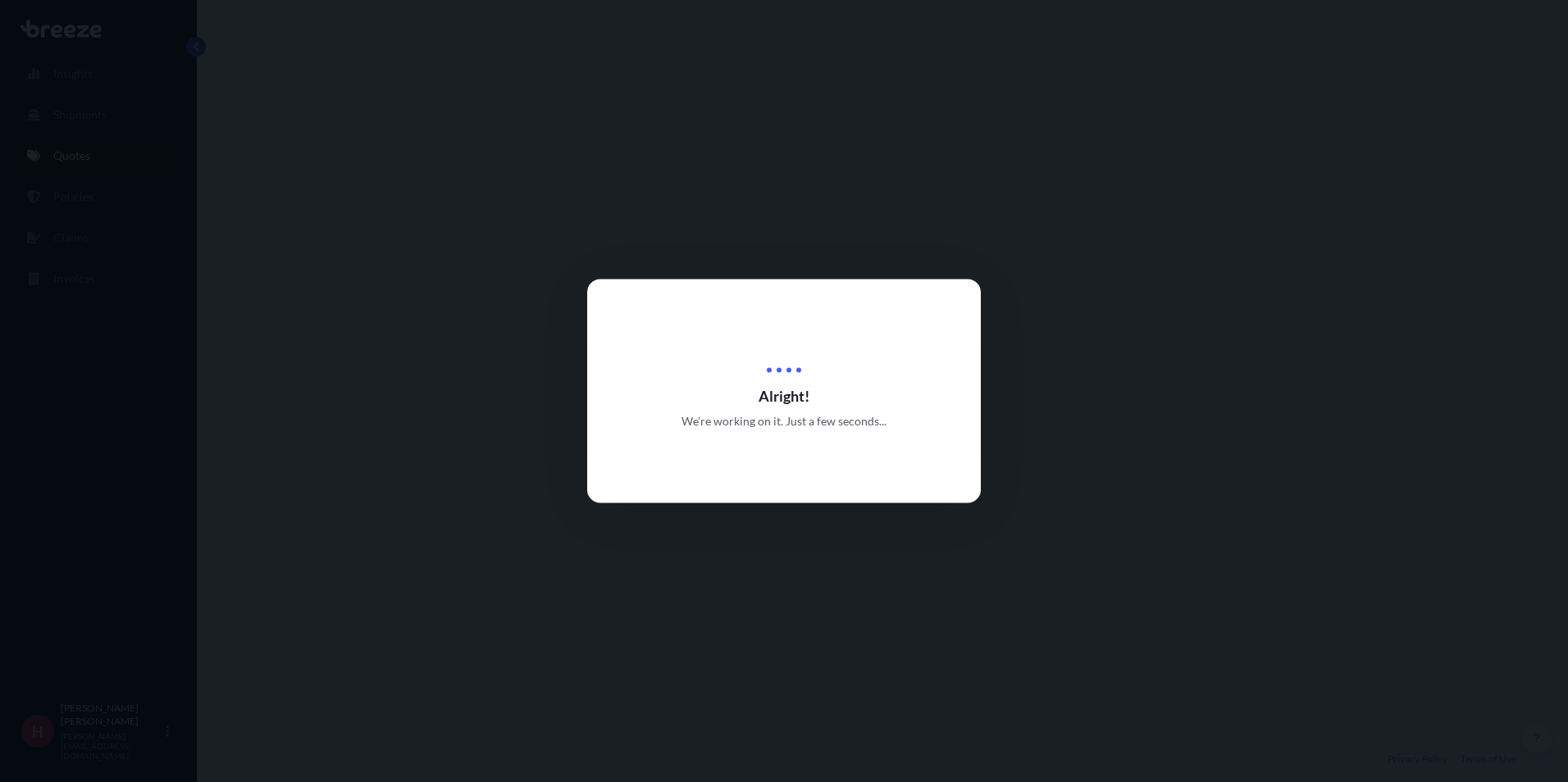
select select "Road"
select select "2"
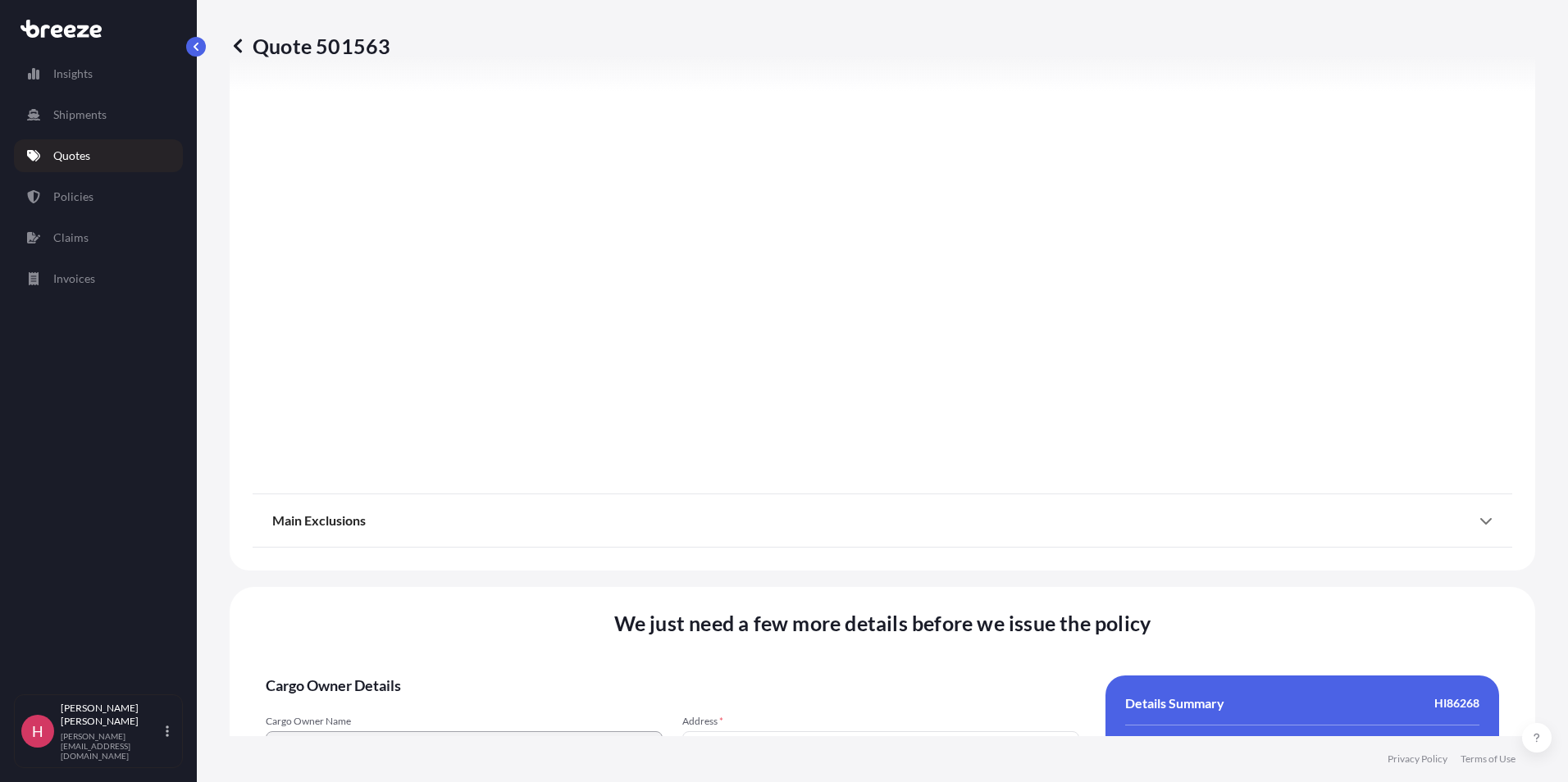
scroll to position [1820, 0]
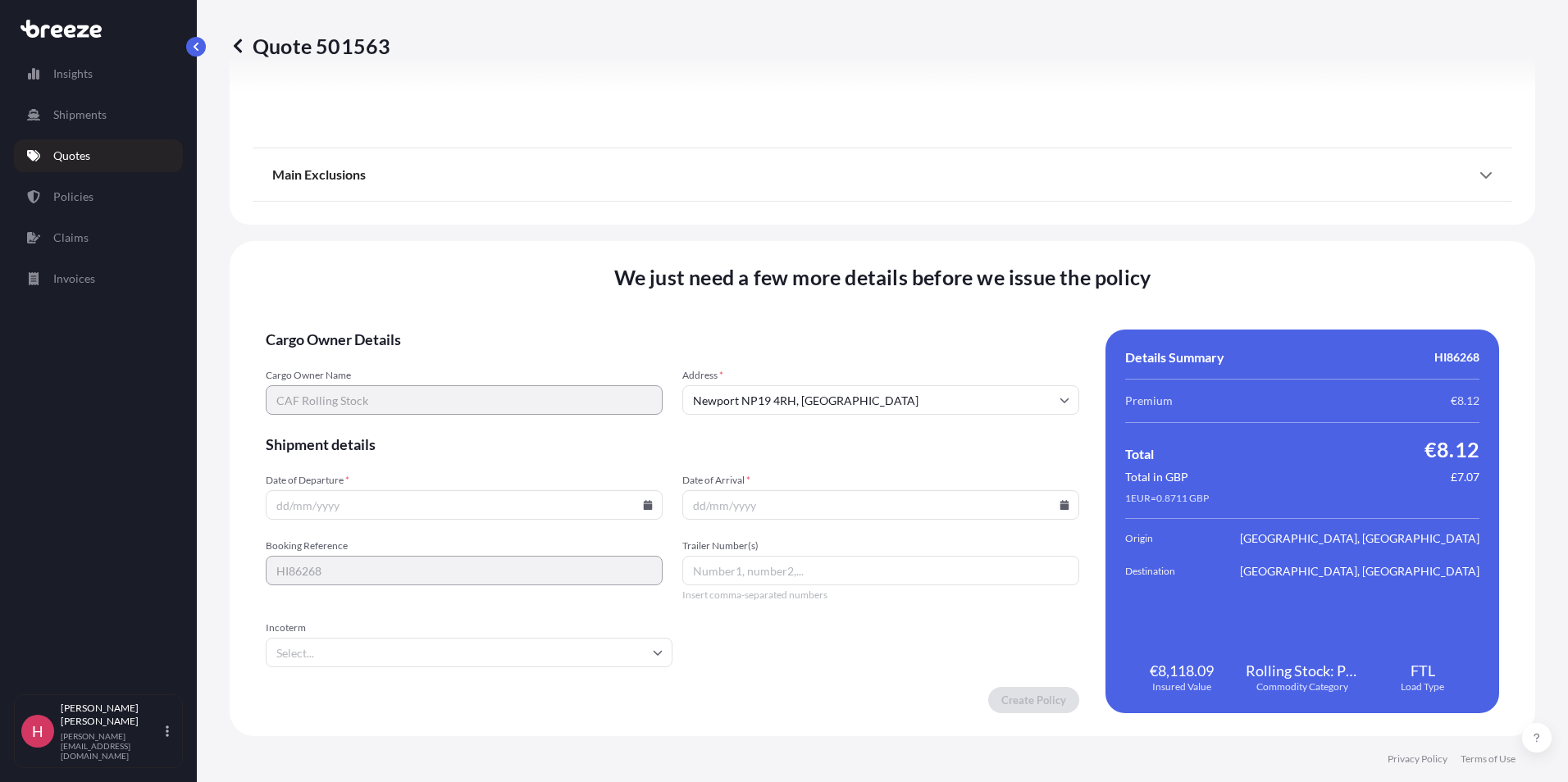
click at [285, 507] on input "Date of Departure *" at bounding box center [464, 505] width 397 height 29
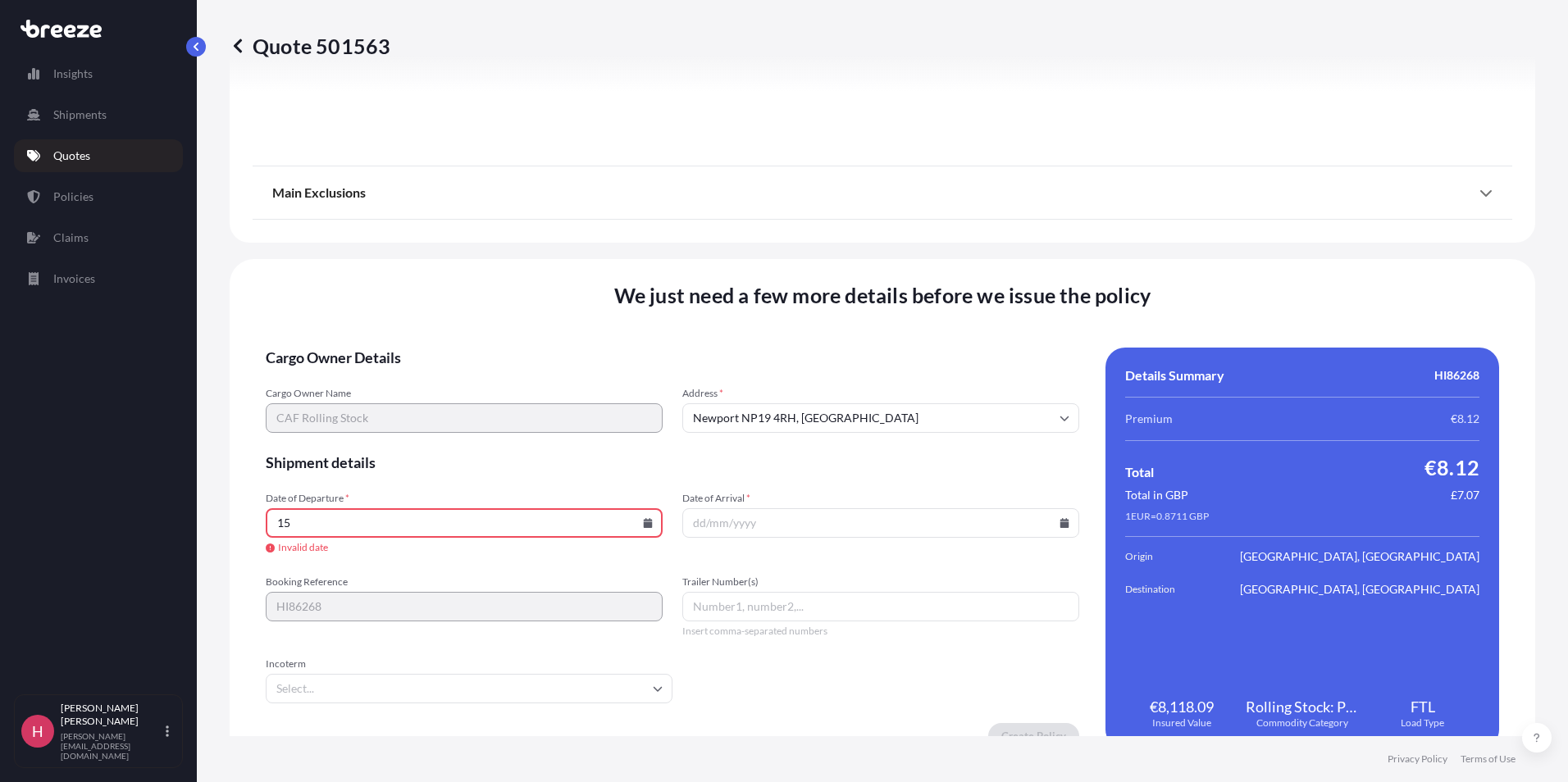
type input "1"
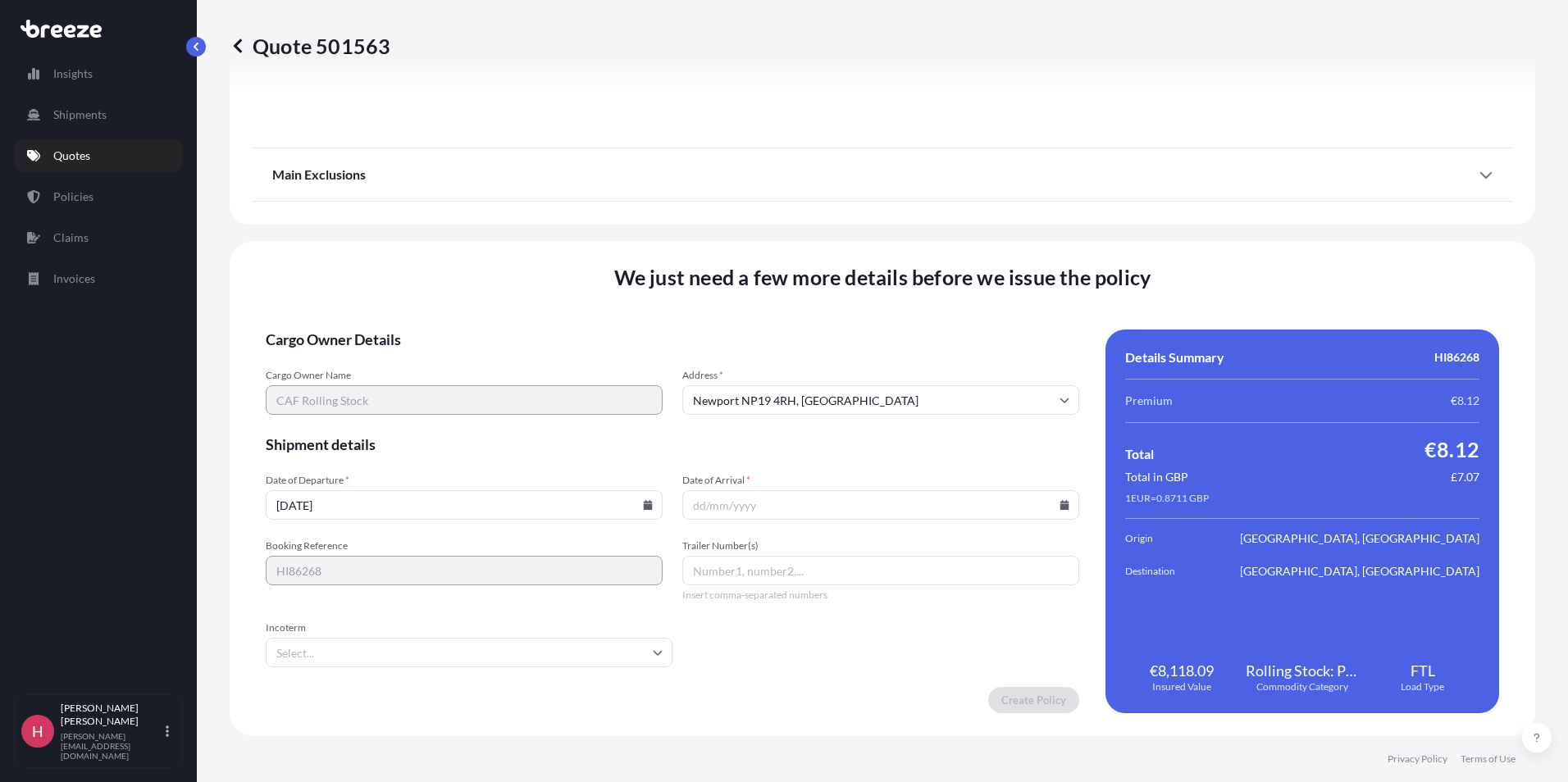
type input "[DATE]"
click at [689, 499] on input "Date of Arrival *" at bounding box center [881, 505] width 397 height 29
click at [692, 506] on input "Date of Arrival *" at bounding box center [881, 505] width 397 height 29
type input "[DATE]"
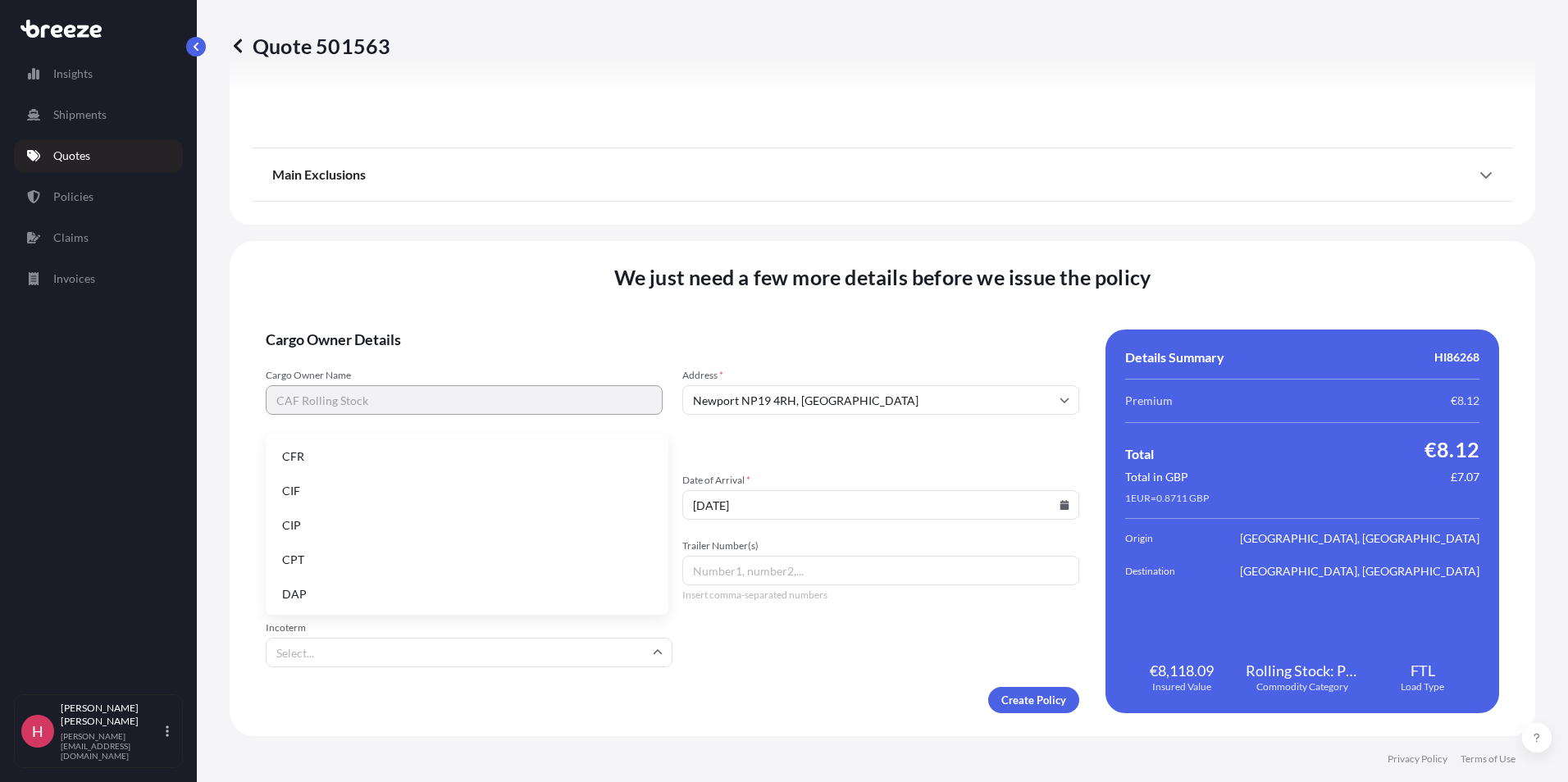
click at [401, 658] on input "Incoterm" at bounding box center [468, 653] width 407 height 29
click at [314, 485] on li "EXW" at bounding box center [467, 490] width 389 height 31
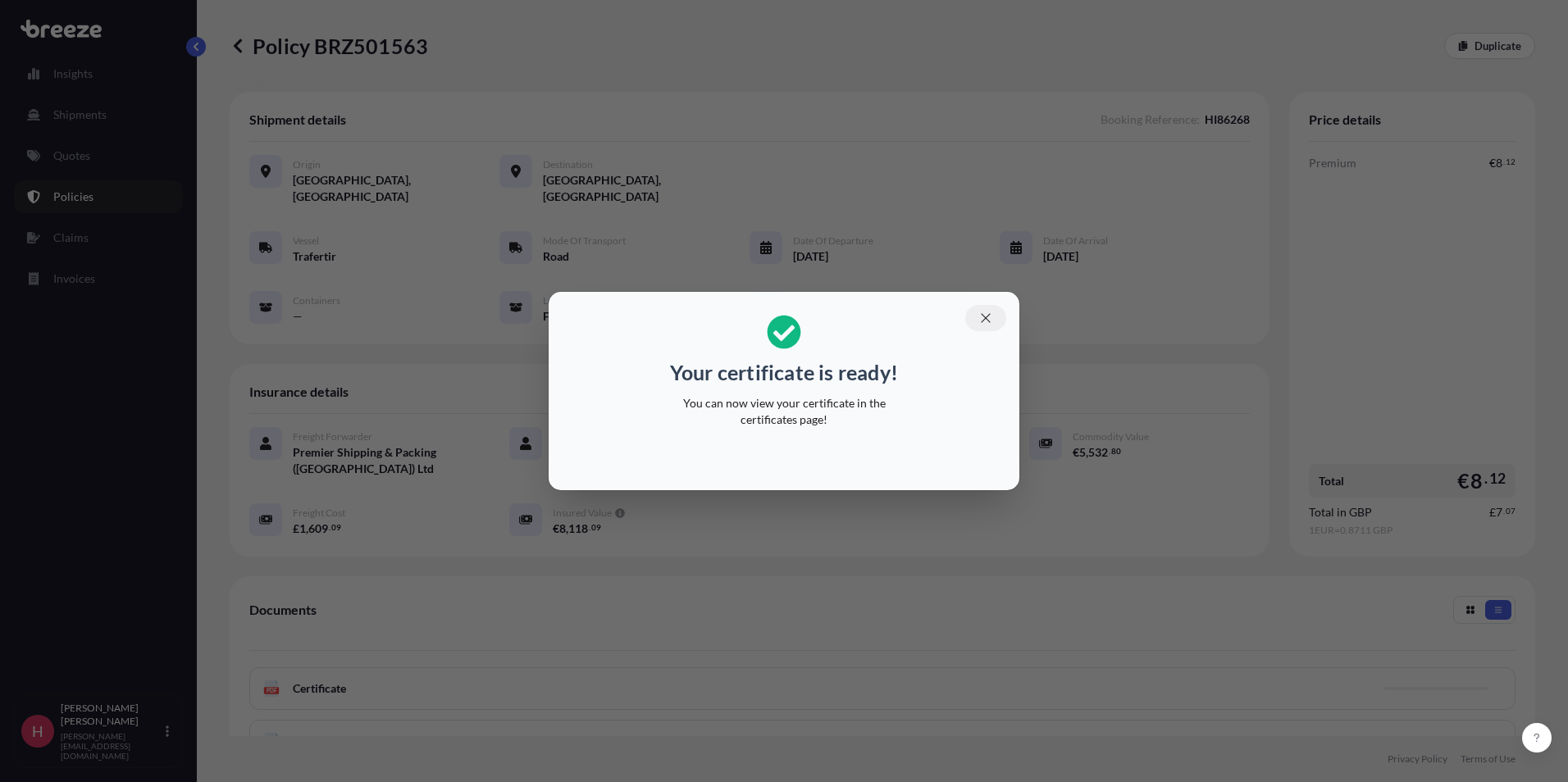
click at [988, 316] on icon "button" at bounding box center [985, 317] width 15 height 15
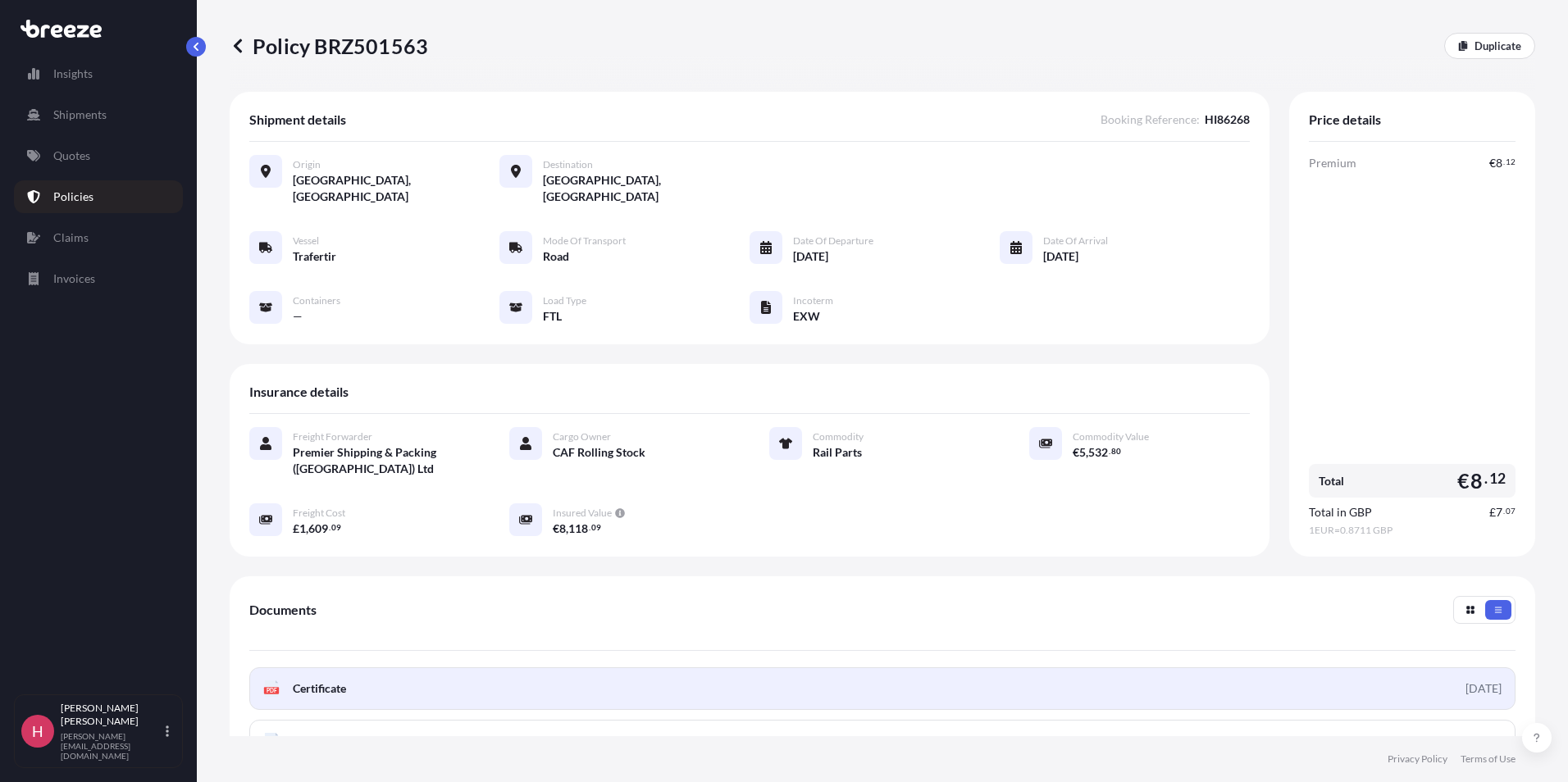
click at [346, 681] on span "Certificate" at bounding box center [319, 688] width 53 height 16
